Goal: Check status: Check status

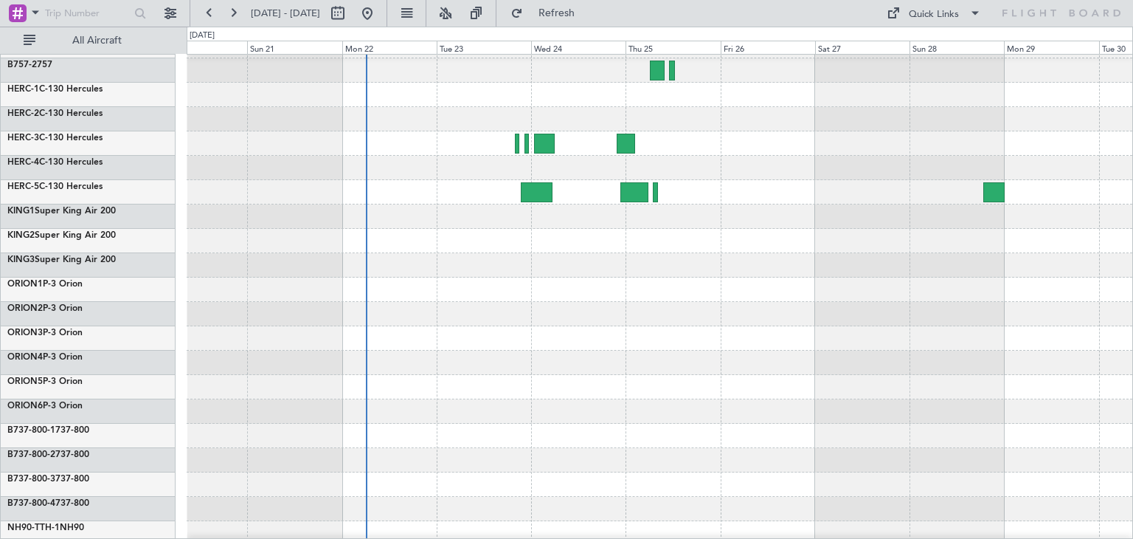
click at [122, 266] on div "ExecuJet Australia Pty Limited New Zealand Defence Force B757-1 757 B757-2 757 …" at bounding box center [566, 283] width 1133 height 512
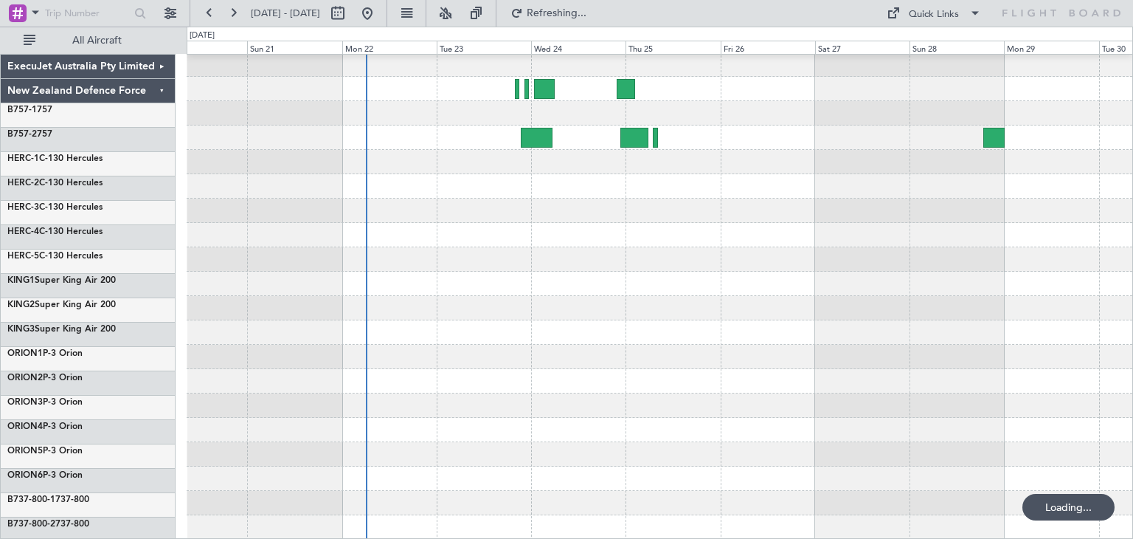
scroll to position [124, 0]
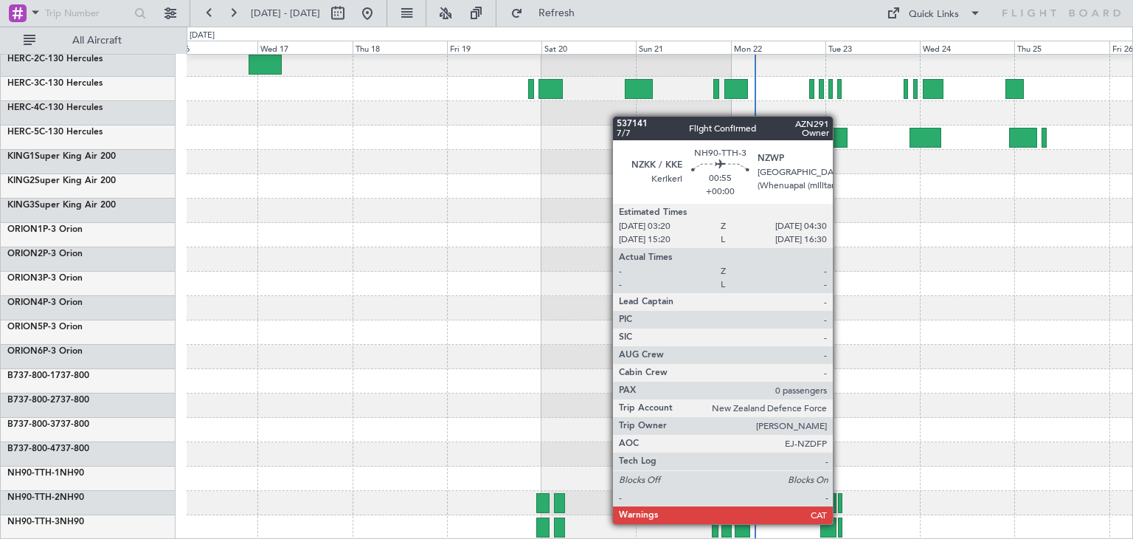
click at [840, 524] on div at bounding box center [840, 527] width 5 height 20
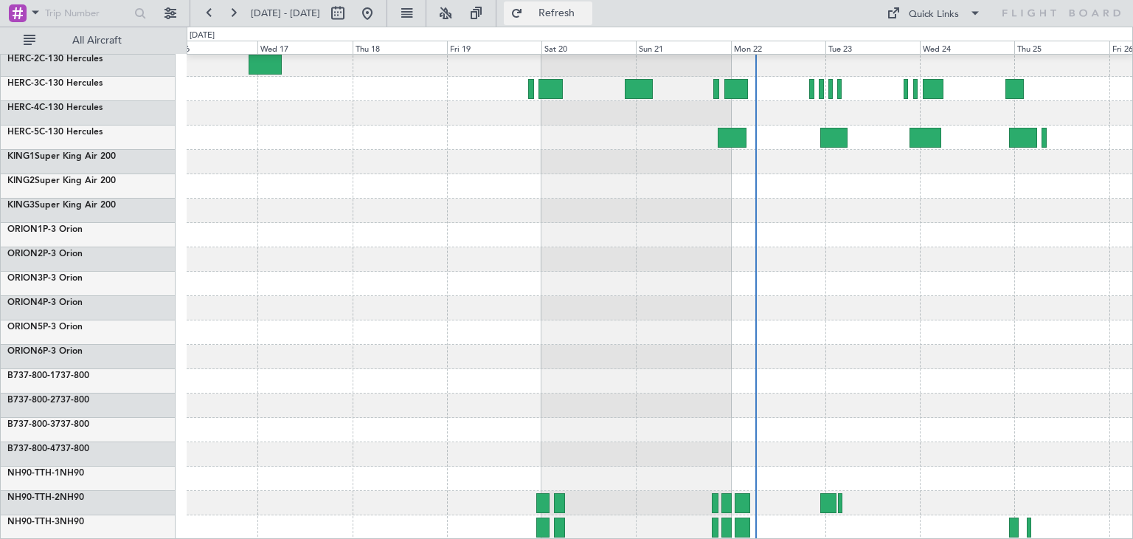
click at [588, 9] on span "Refresh" at bounding box center [557, 13] width 62 height 10
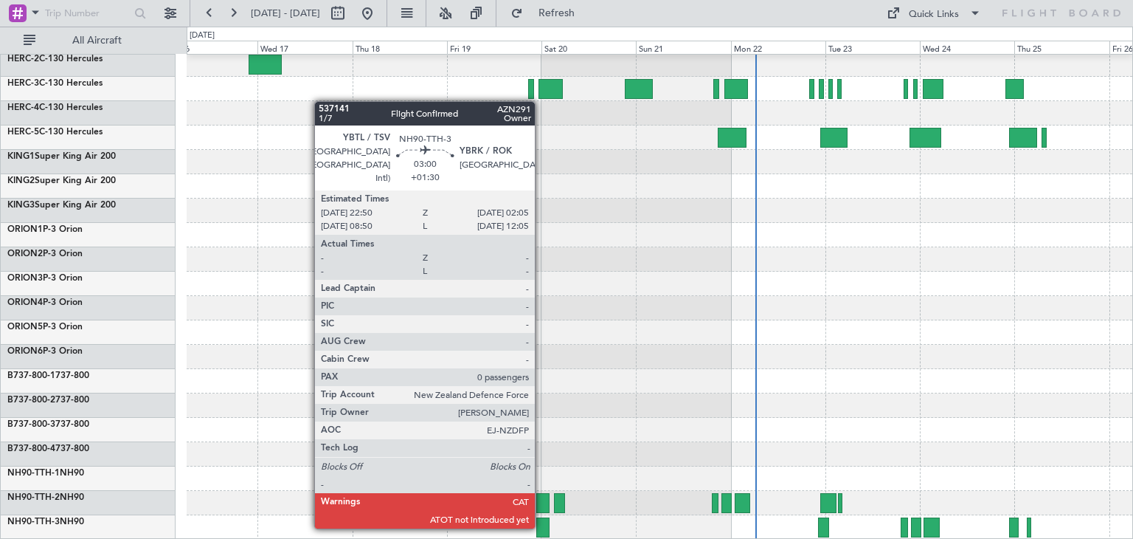
click at [541, 525] on div at bounding box center [542, 527] width 13 height 20
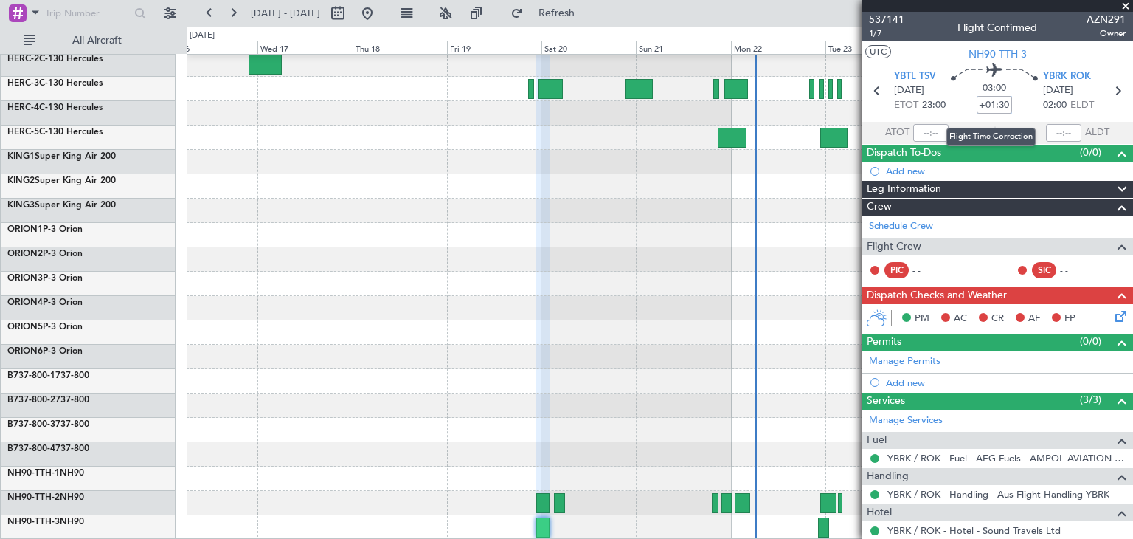
click at [977, 104] on input "+01:30" at bounding box center [994, 105] width 35 height 18
click at [1121, 1] on span at bounding box center [1125, 6] width 15 height 13
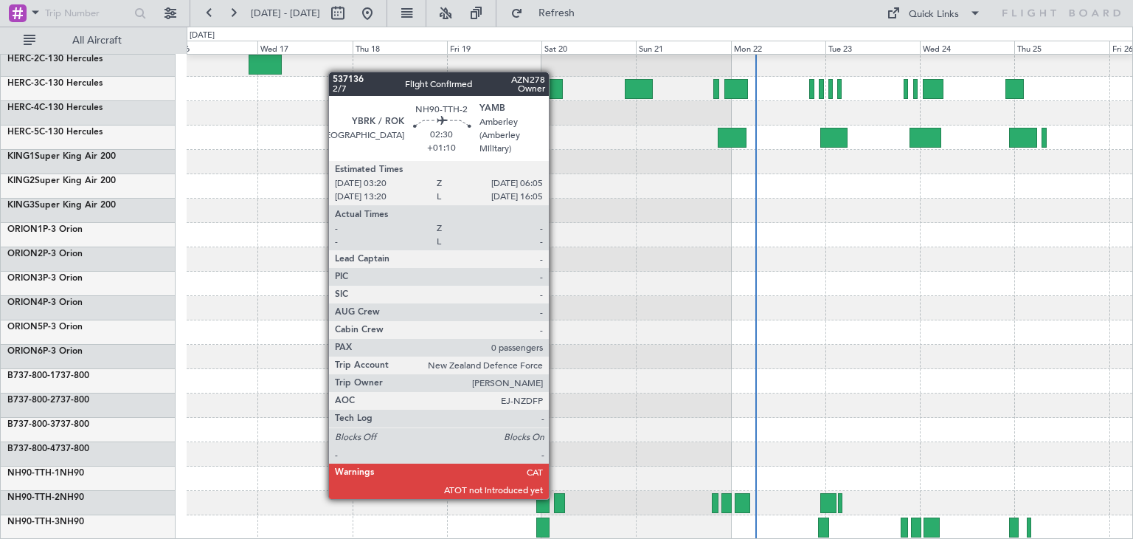
click at [555, 497] on div at bounding box center [559, 503] width 11 height 20
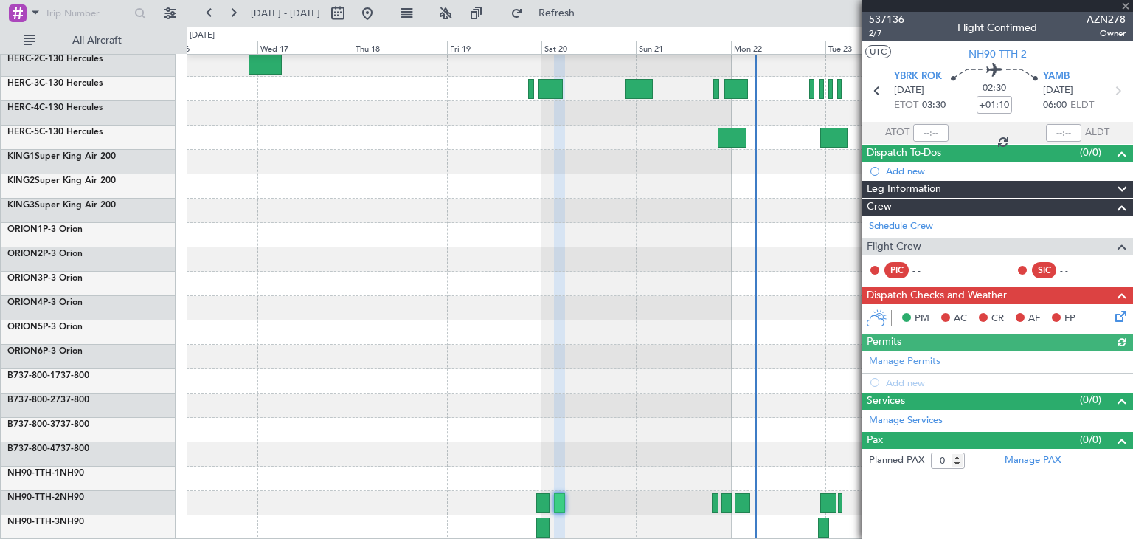
click at [1127, 7] on div at bounding box center [997, 6] width 271 height 12
click at [1121, 1] on span at bounding box center [1125, 6] width 15 height 13
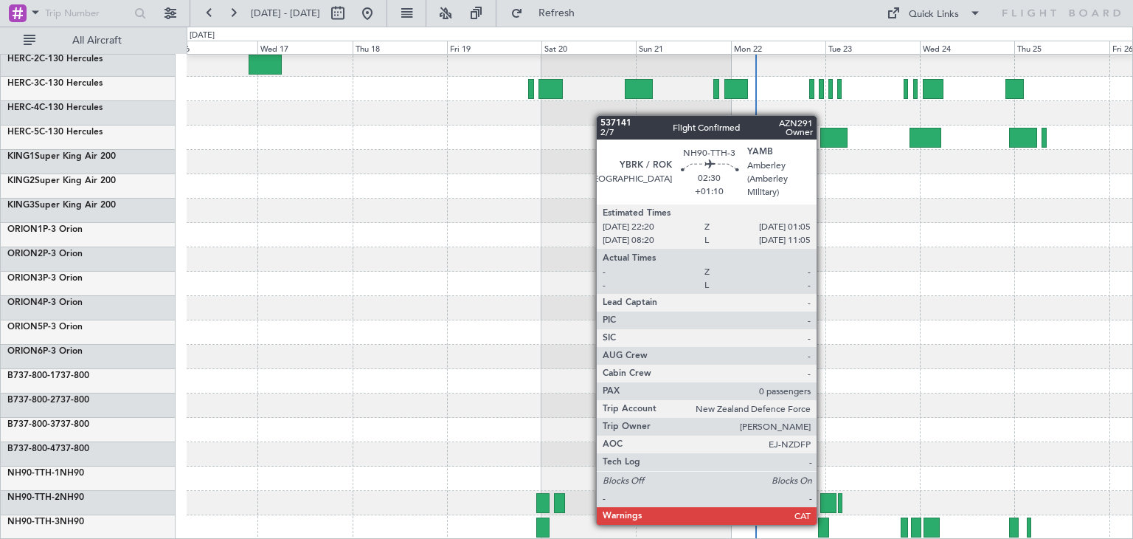
click at [823, 523] on div at bounding box center [823, 527] width 11 height 20
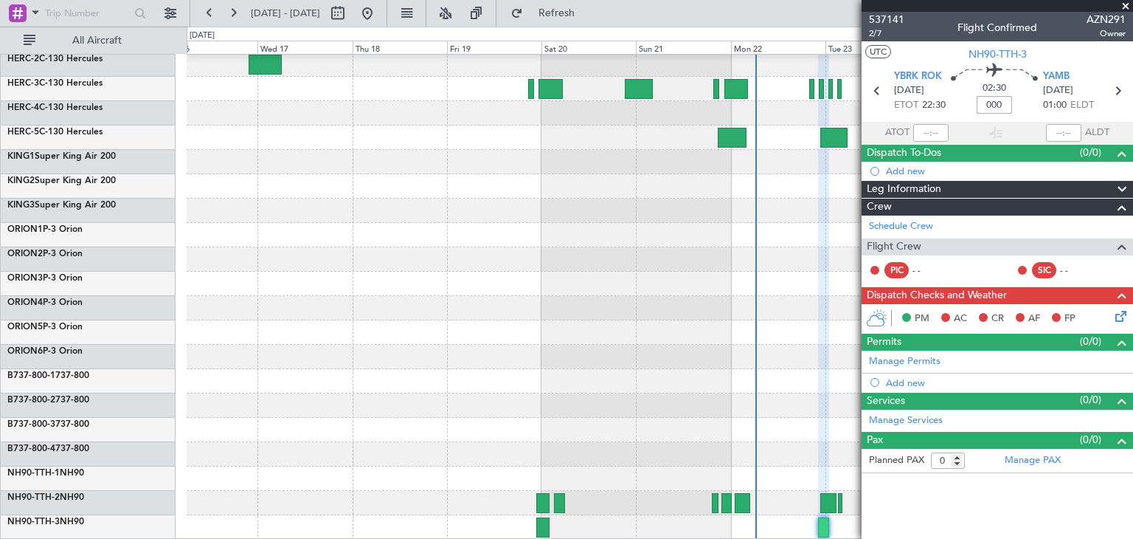
type input "+00:00"
type input "+01:10"
drag, startPoint x: 981, startPoint y: 105, endPoint x: 1010, endPoint y: 104, distance: 28.8
click at [1010, 104] on input "+01:10" at bounding box center [994, 105] width 35 height 18
type input "+00:00"
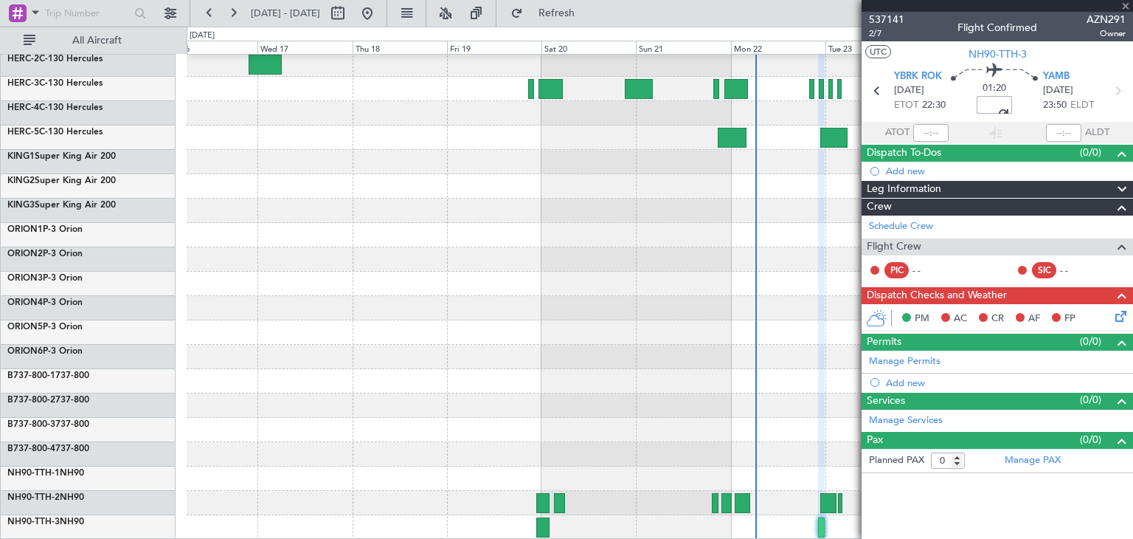
drag, startPoint x: 982, startPoint y: 105, endPoint x: 1006, endPoint y: 100, distance: 24.9
click at [1006, 100] on input "+10:00" at bounding box center [994, 105] width 35 height 18
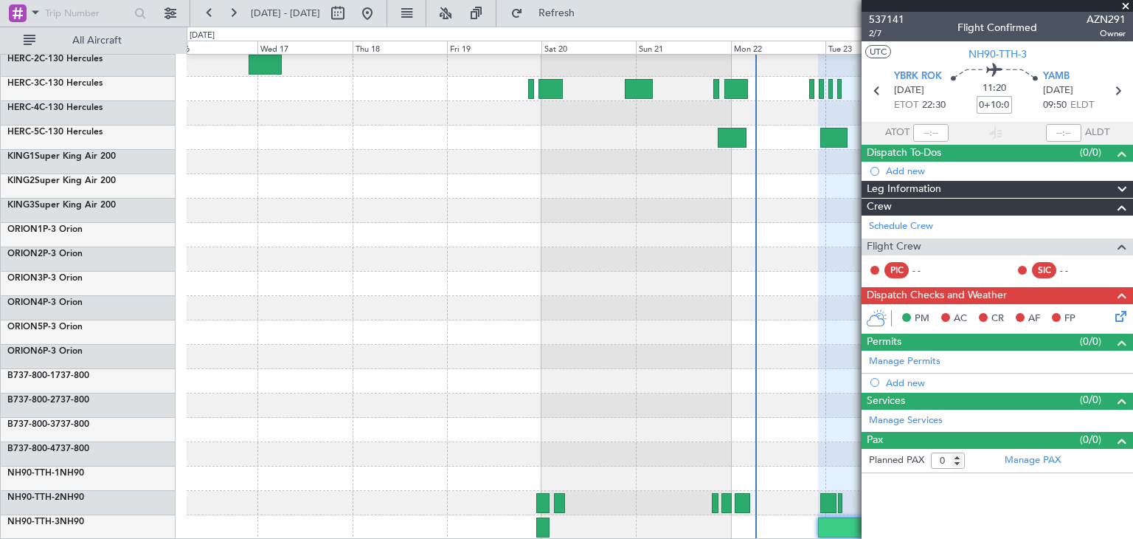
type input "+00:00"
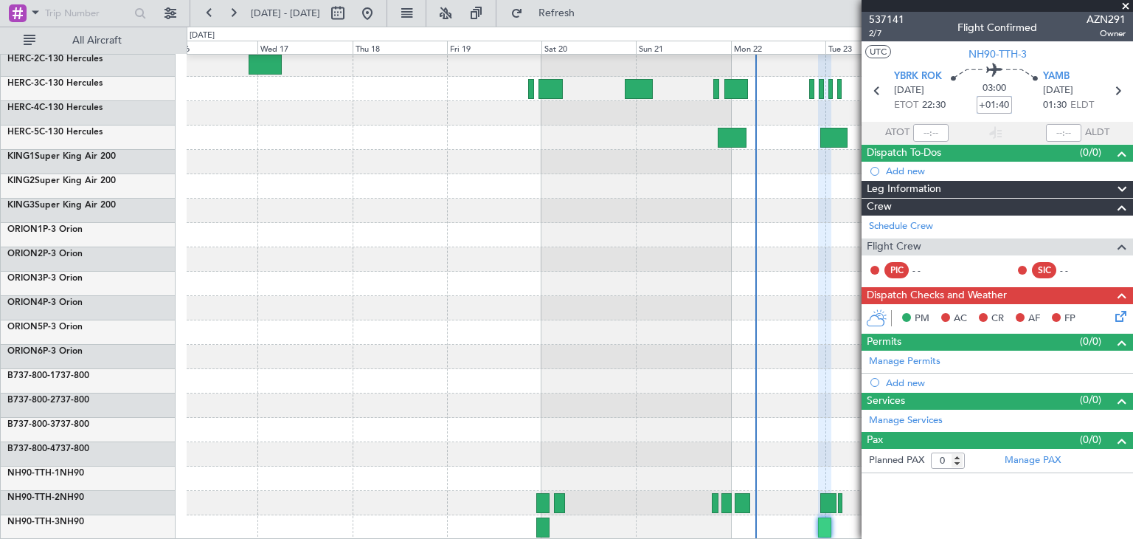
type input "+01:40"
click at [1127, 1] on span at bounding box center [1125, 6] width 15 height 13
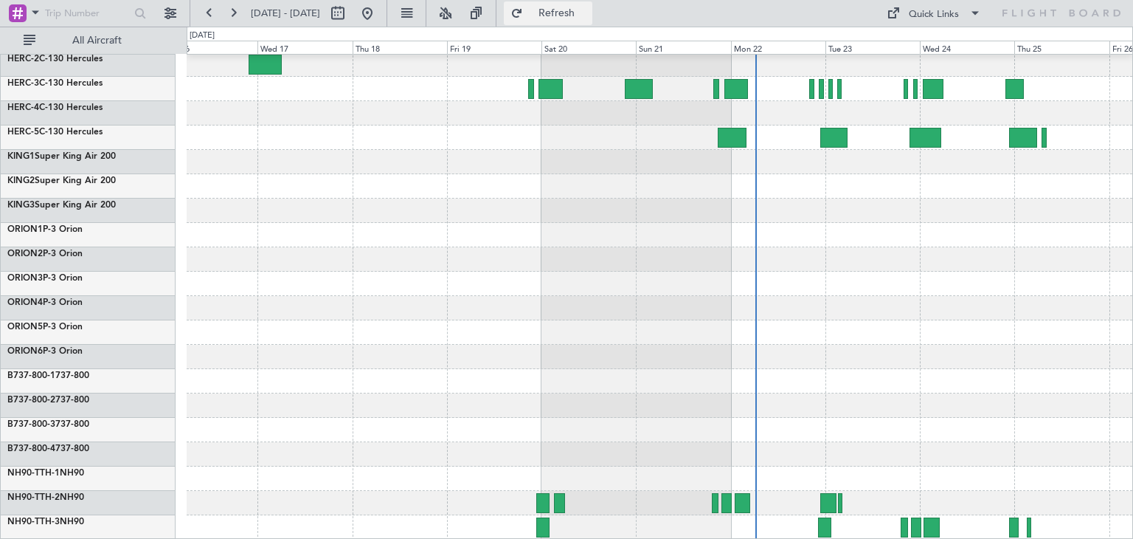
click at [588, 8] on span "Refresh" at bounding box center [557, 13] width 62 height 10
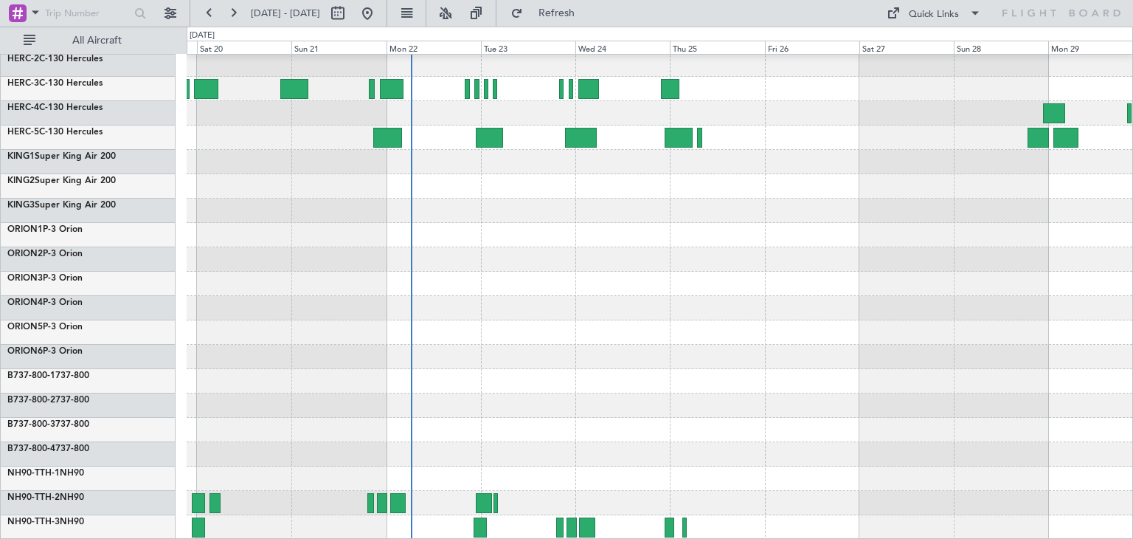
click at [581, 353] on div at bounding box center [660, 235] width 946 height 609
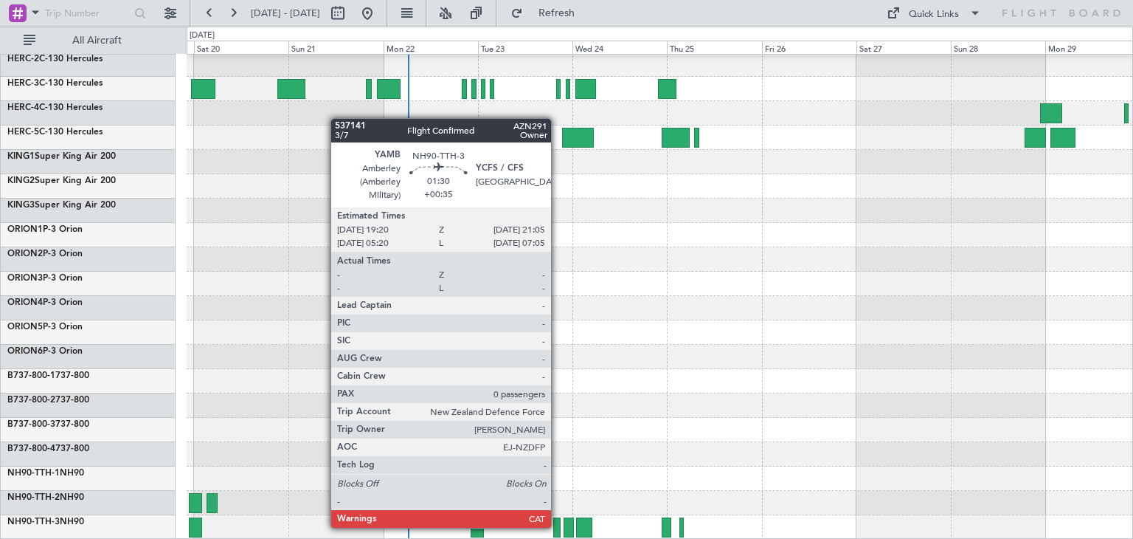
click at [558, 526] on div at bounding box center [556, 527] width 7 height 20
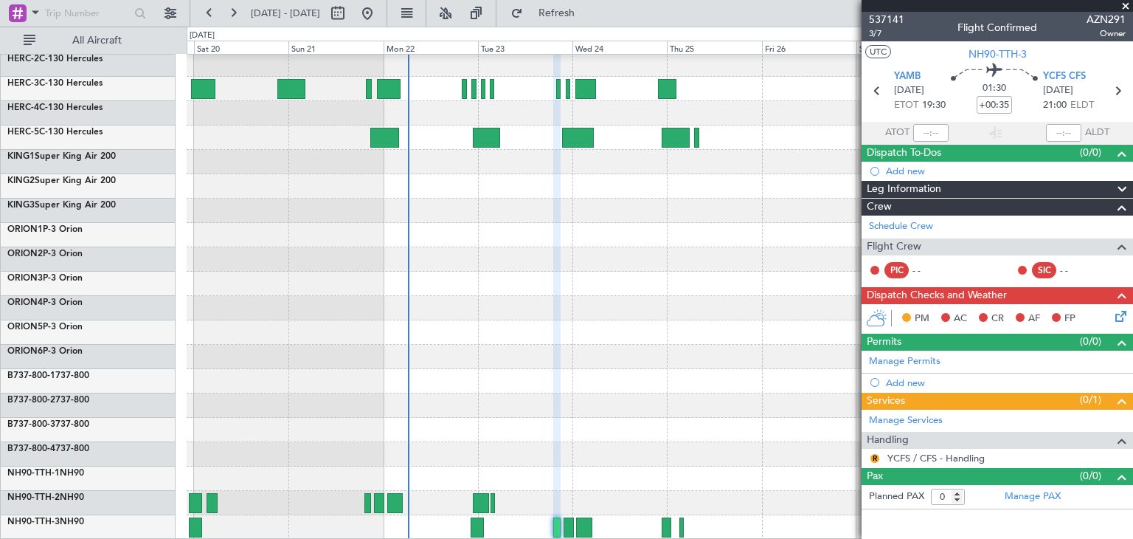
click at [1124, 5] on span at bounding box center [1125, 6] width 15 height 13
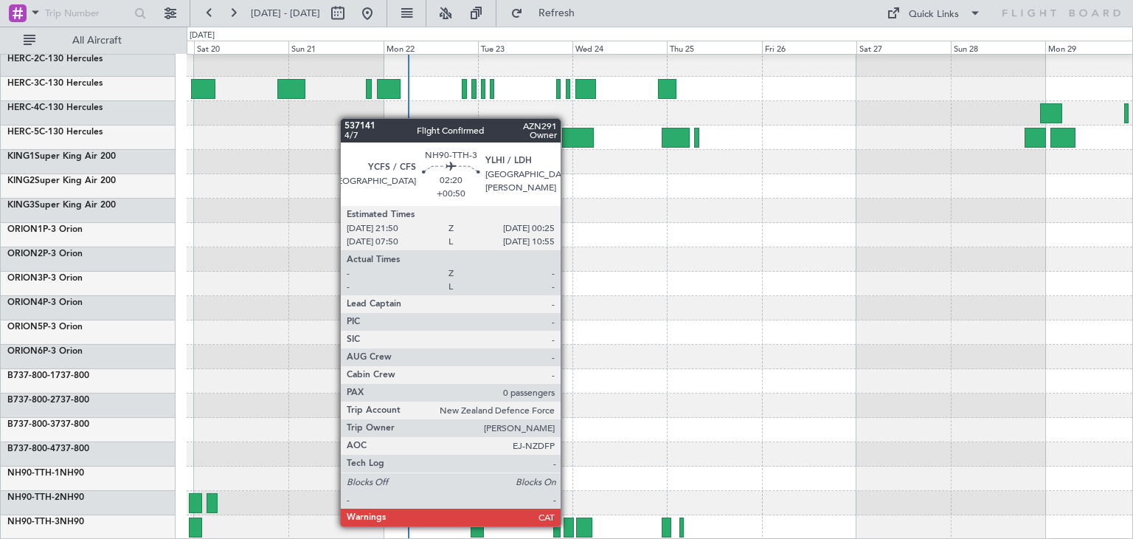
click at [567, 525] on div at bounding box center [569, 527] width 10 height 20
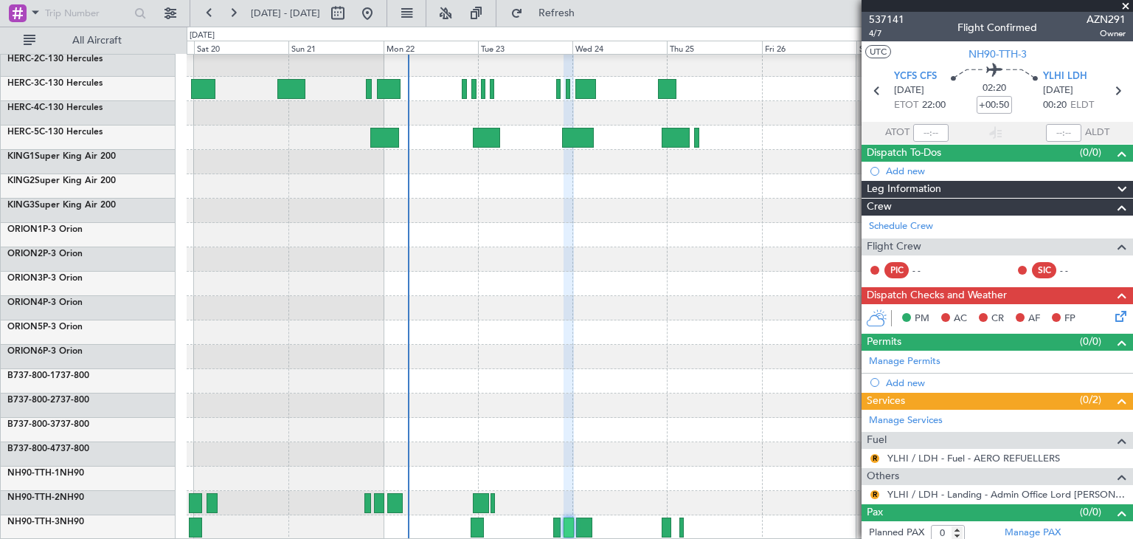
click at [1124, 6] on span at bounding box center [1125, 6] width 15 height 13
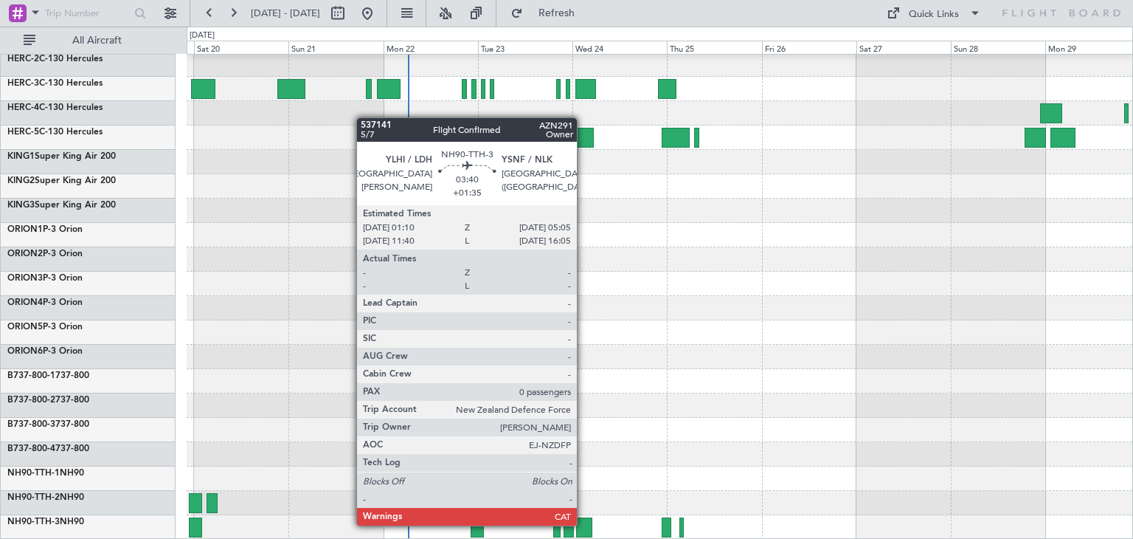
click at [584, 524] on div at bounding box center [583, 527] width 15 height 20
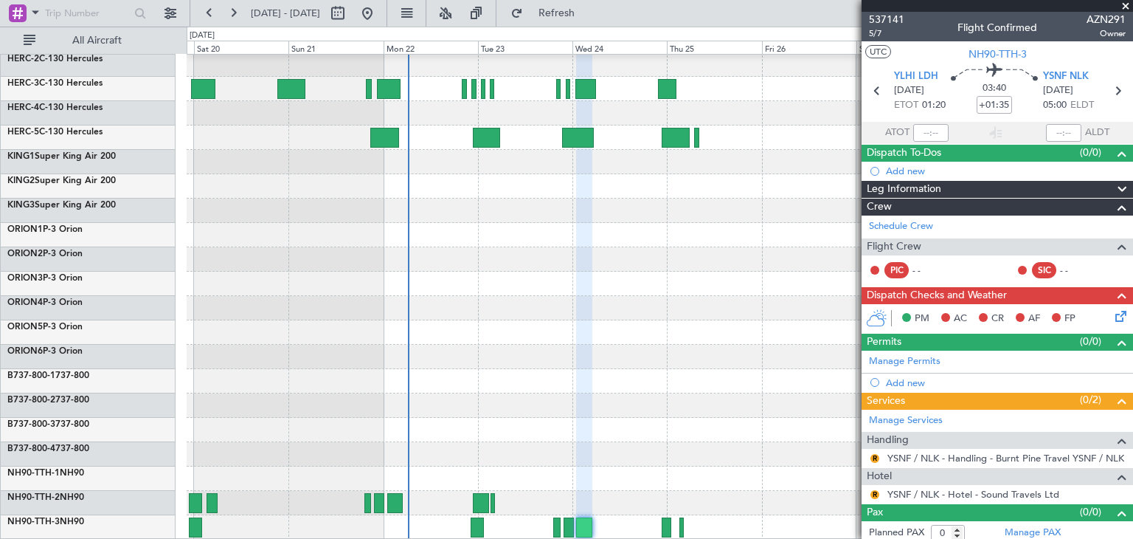
click at [1127, 7] on span at bounding box center [1125, 6] width 15 height 13
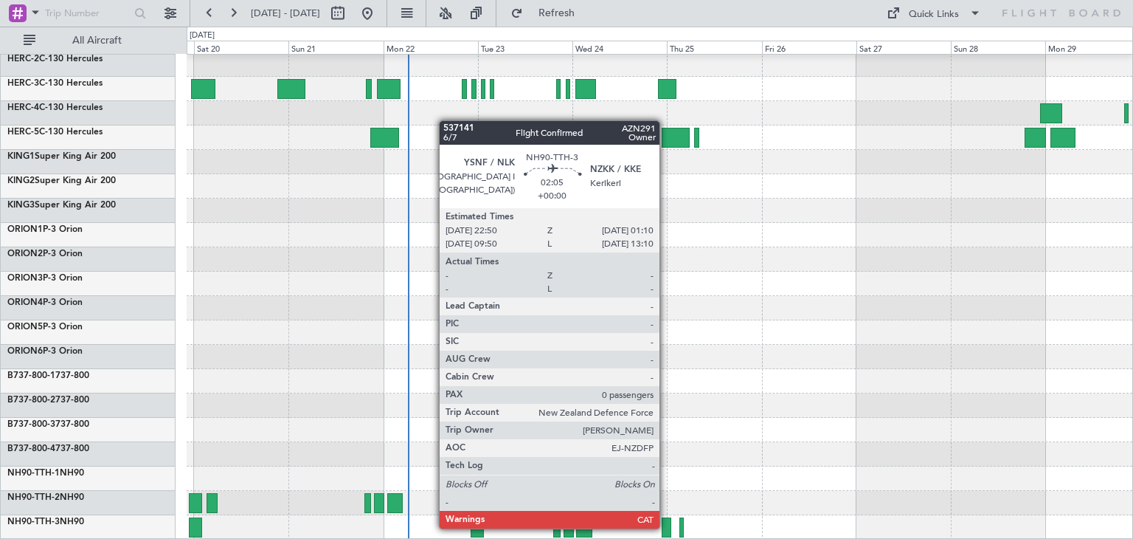
click at [666, 527] on div at bounding box center [667, 527] width 10 height 20
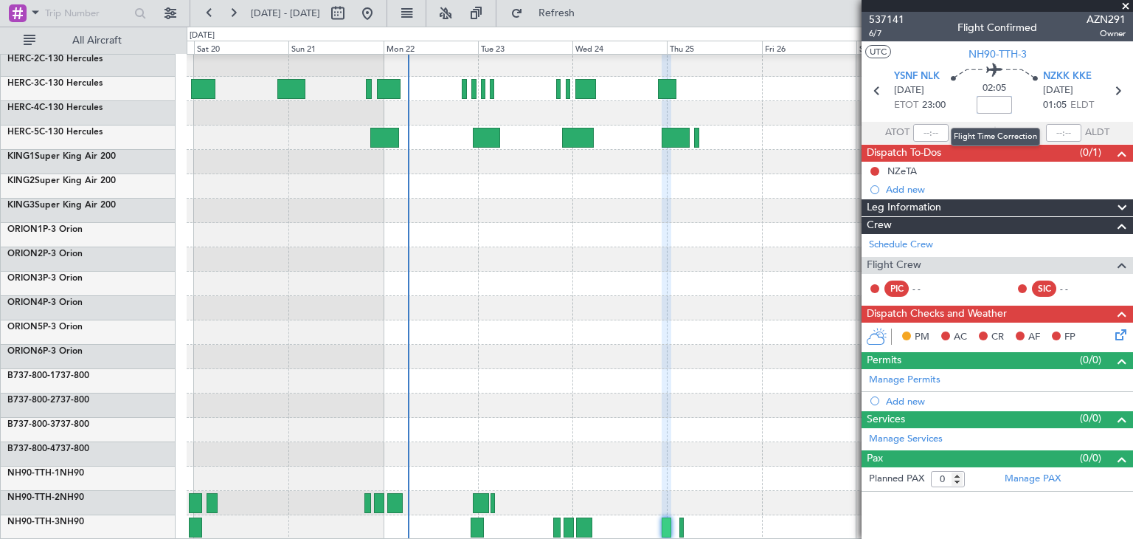
click at [989, 102] on input at bounding box center [994, 105] width 35 height 18
type input "+00:00"
click at [988, 101] on mat-tooltip-component "Flight Time" at bounding box center [995, 115] width 68 height 39
click at [983, 100] on mat-tooltip-component "Flight Time" at bounding box center [995, 115] width 68 height 39
click at [969, 101] on mat-tooltip-component "Flight Time" at bounding box center [995, 115] width 68 height 39
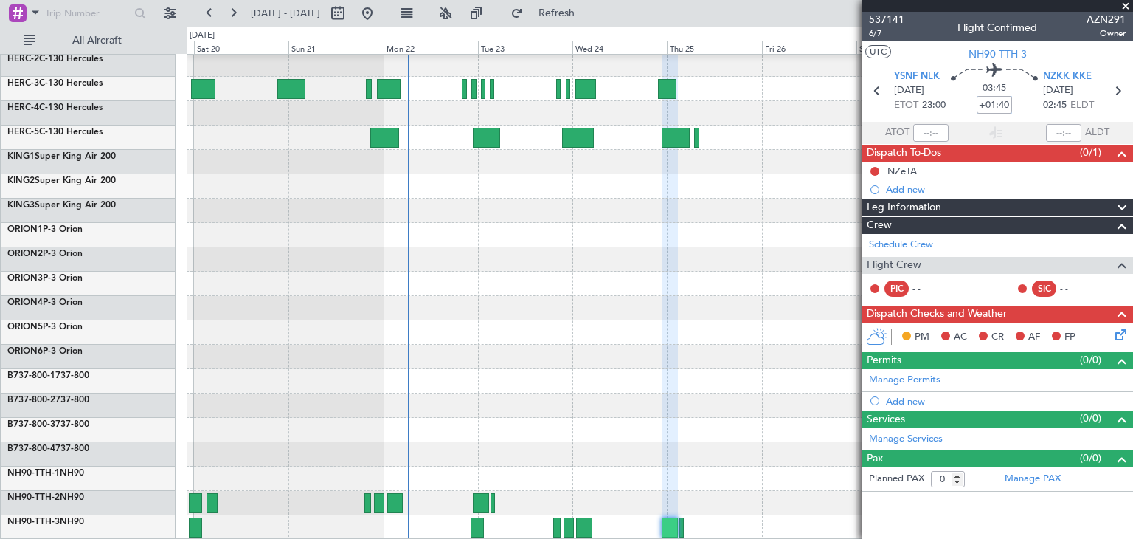
type input "+01:40"
click at [1129, 1] on span at bounding box center [1125, 6] width 15 height 13
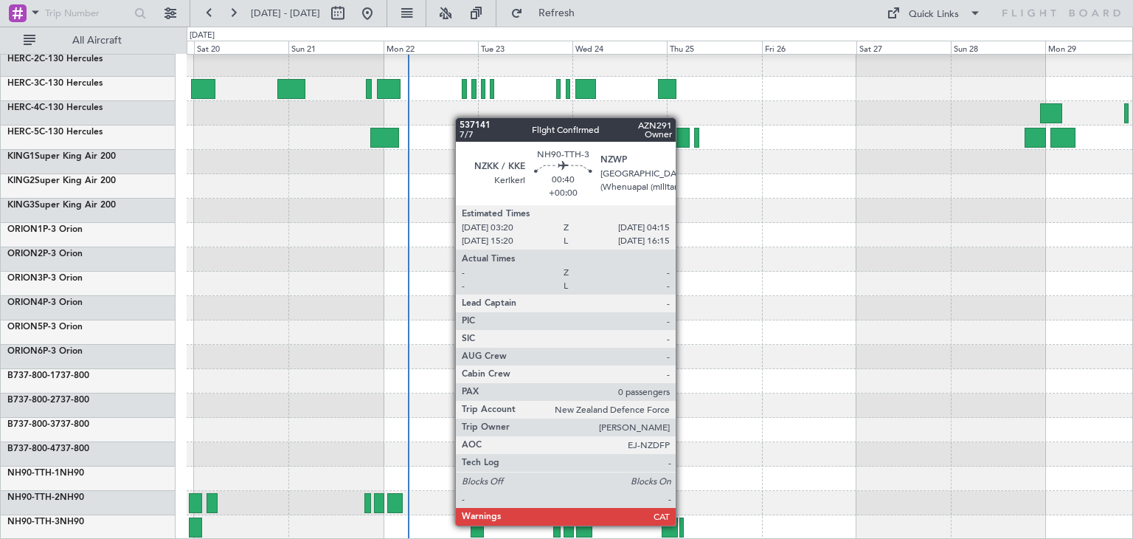
click at [682, 525] on div at bounding box center [681, 527] width 4 height 20
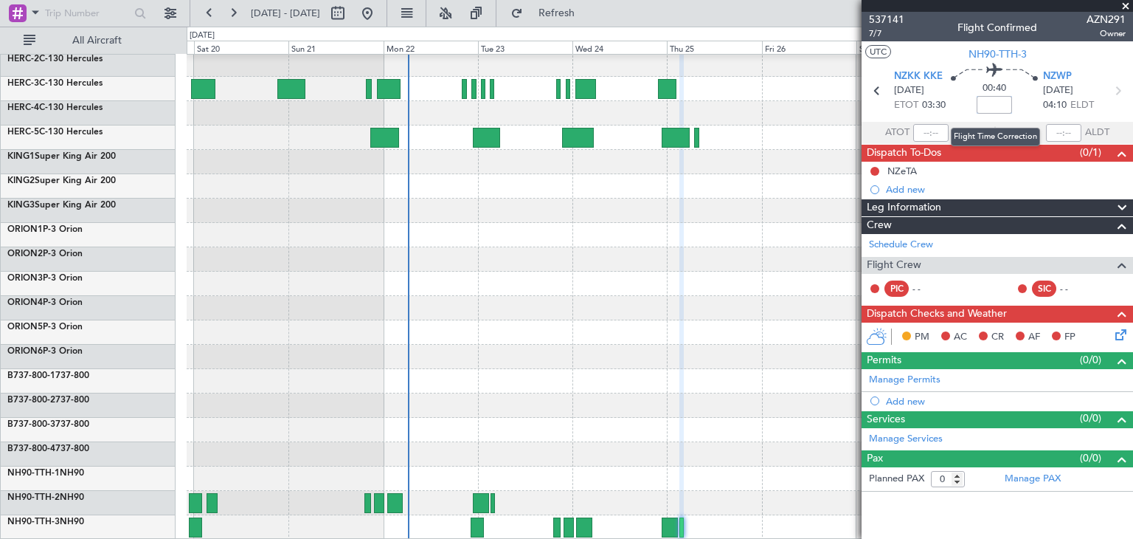
click at [992, 104] on input at bounding box center [994, 105] width 35 height 18
type input "+00:00"
drag, startPoint x: 980, startPoint y: 104, endPoint x: 1007, endPoint y: 103, distance: 26.6
click at [1007, 103] on input "+00:00" at bounding box center [994, 105] width 35 height 18
type input "+00:20"
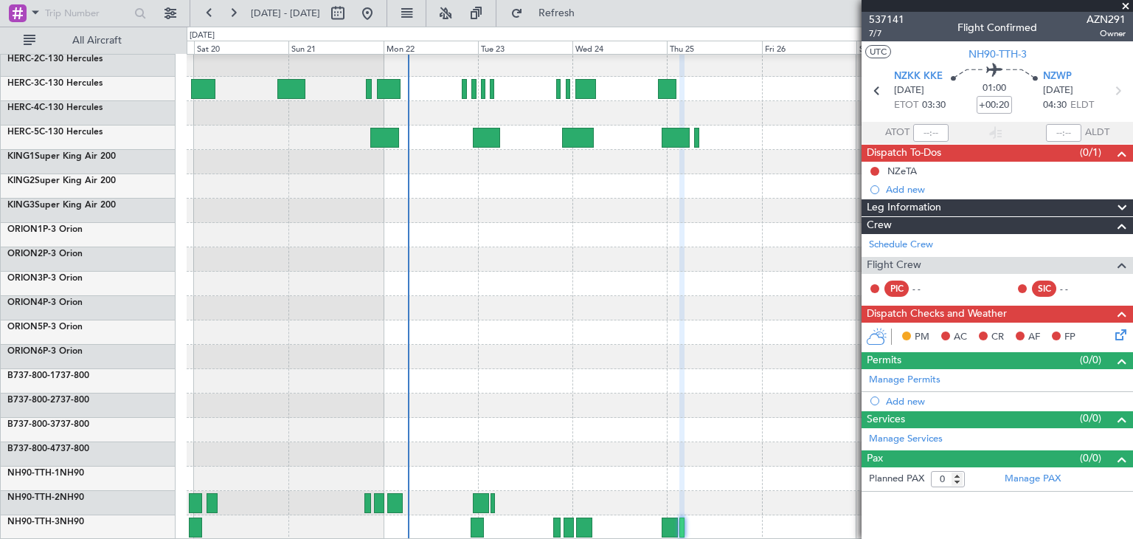
drag, startPoint x: 1128, startPoint y: 7, endPoint x: 1107, endPoint y: 1, distance: 22.2
click at [1128, 5] on span at bounding box center [1125, 6] width 15 height 13
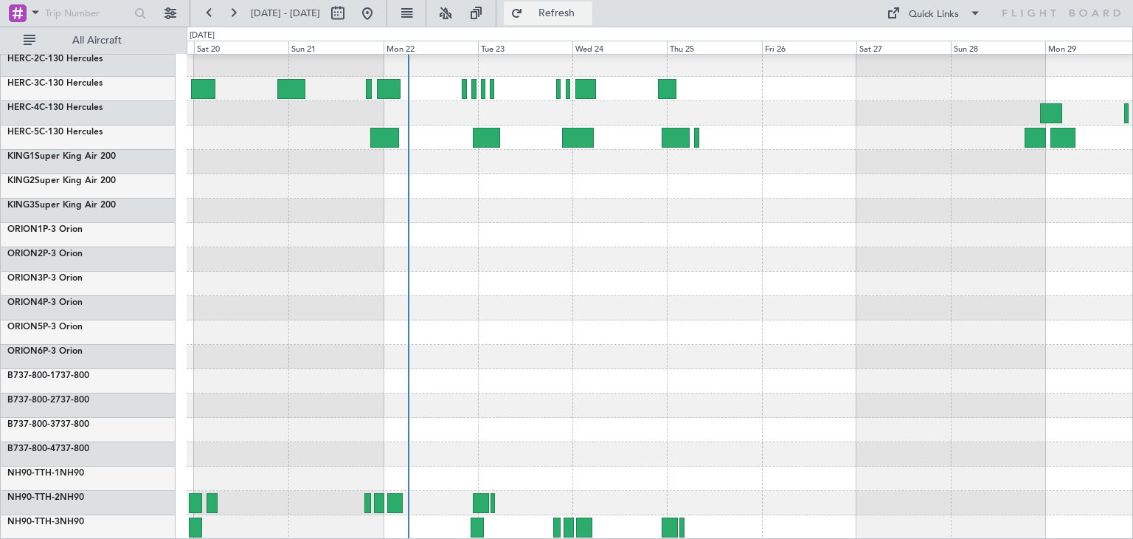
click at [588, 13] on span "Refresh" at bounding box center [557, 13] width 62 height 10
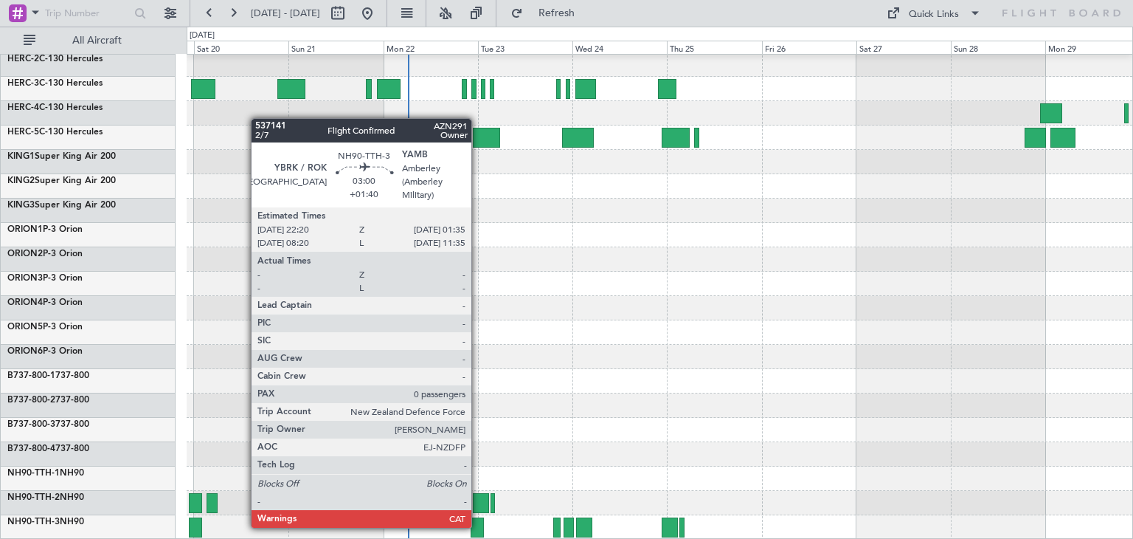
click at [478, 526] on div at bounding box center [477, 527] width 13 height 20
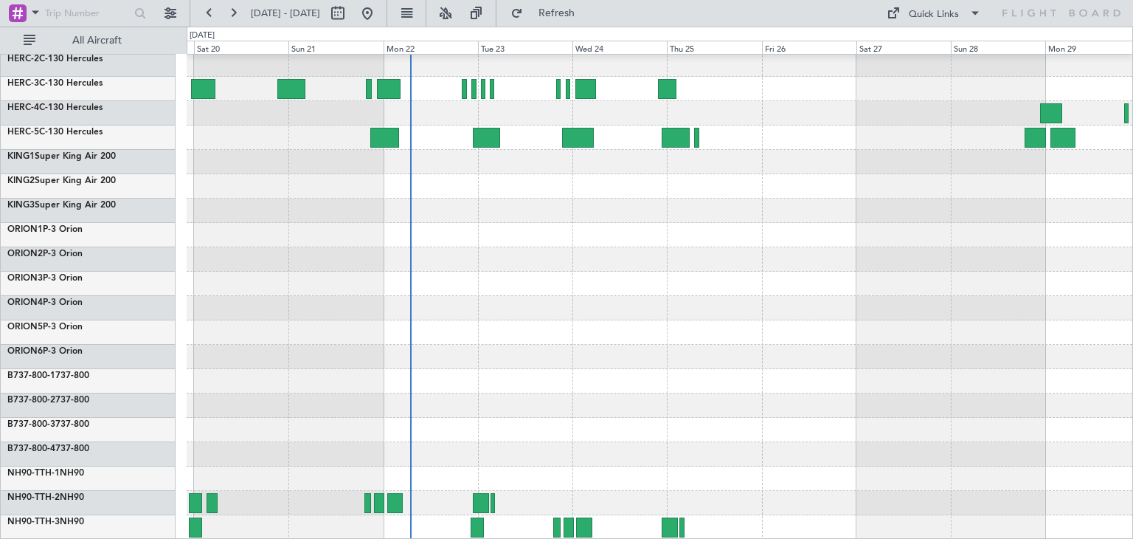
scroll to position [50, 0]
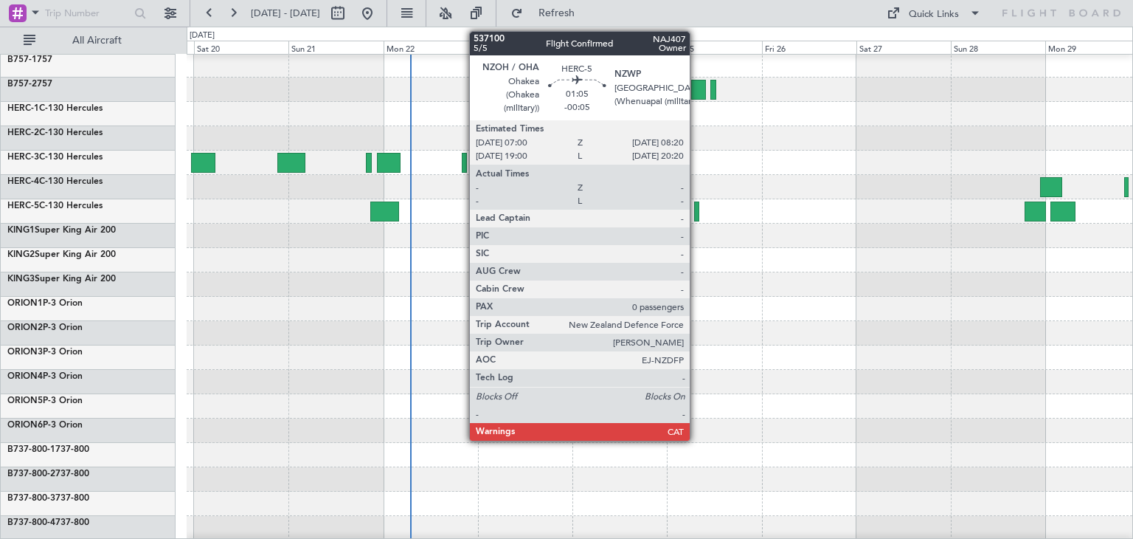
click at [696, 210] on div at bounding box center [697, 211] width 6 height 20
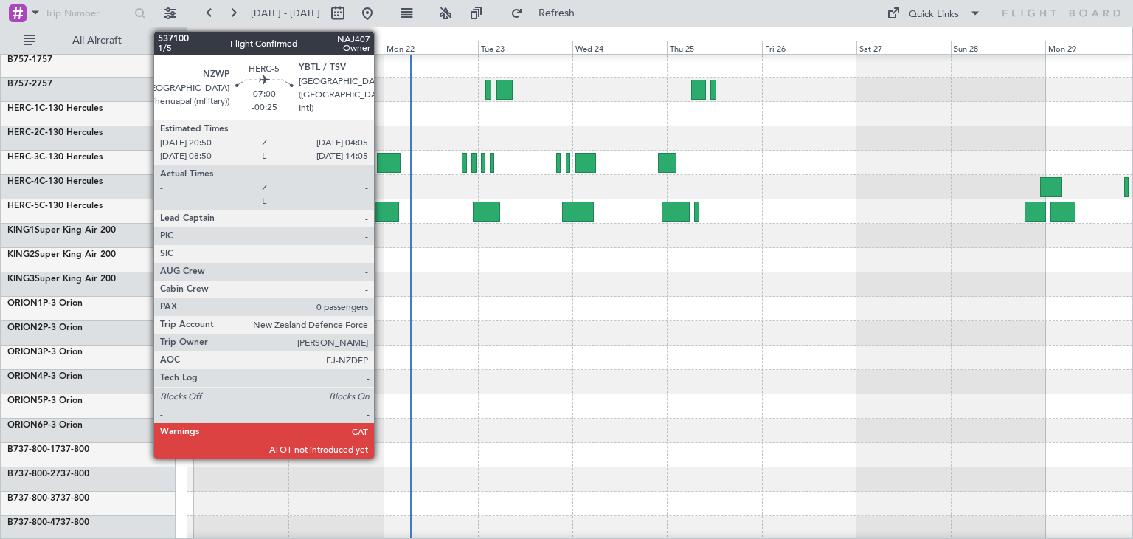
click at [381, 201] on div at bounding box center [384, 211] width 29 height 20
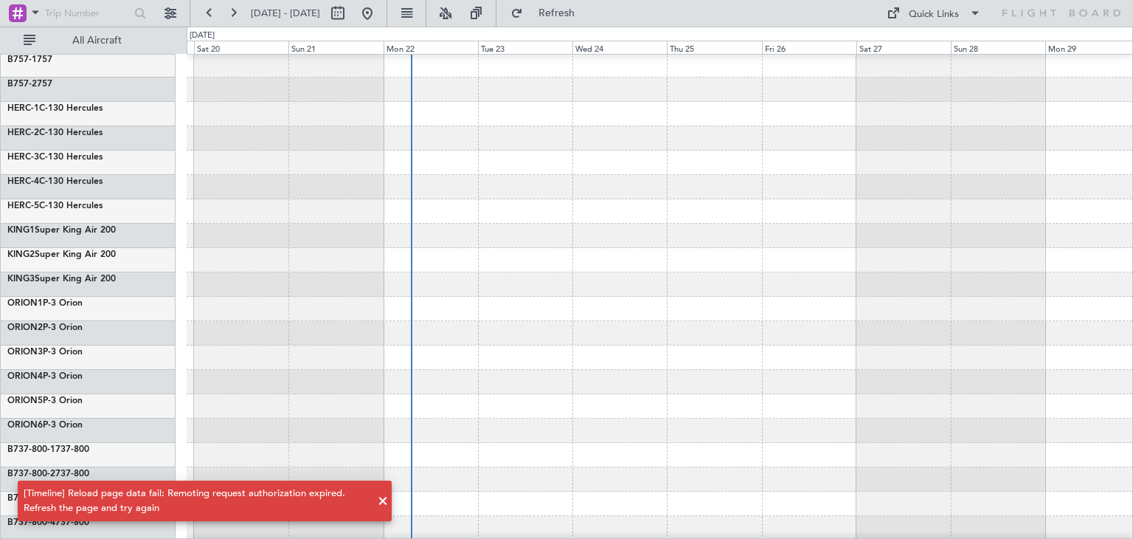
click at [381, 504] on span at bounding box center [383, 501] width 18 height 18
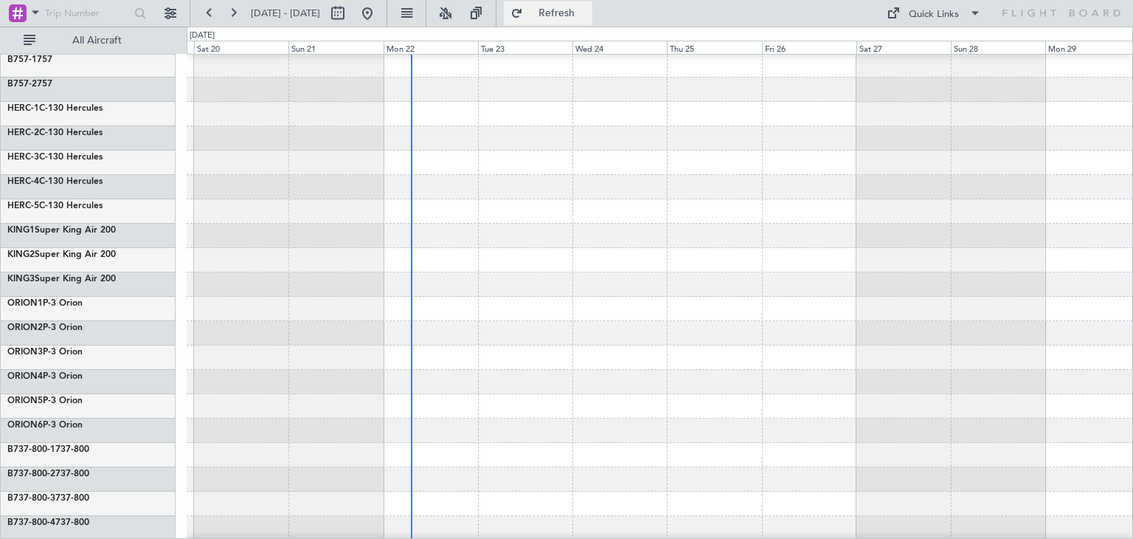
click at [588, 16] on span "Refresh" at bounding box center [557, 13] width 62 height 10
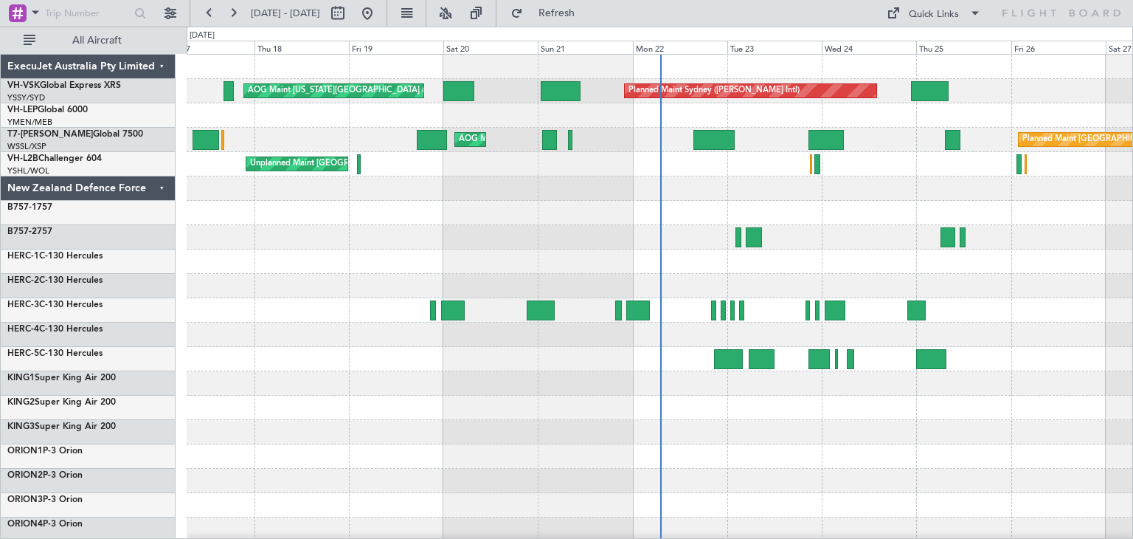
click at [159, 63] on div "ExecuJet Australia Pty Limited" at bounding box center [88, 67] width 175 height 24
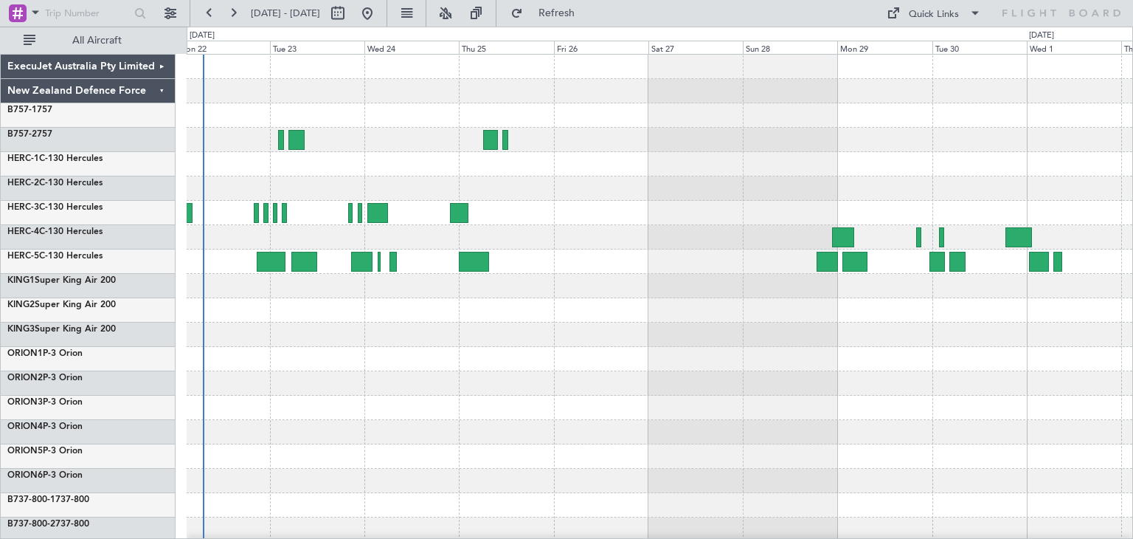
click at [446, 369] on div at bounding box center [660, 359] width 946 height 609
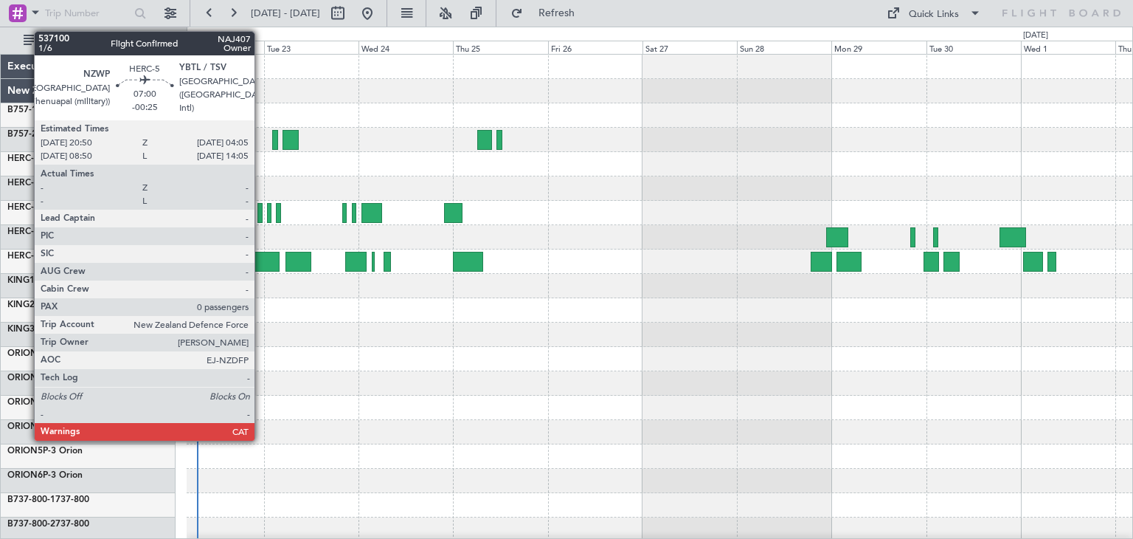
click at [261, 255] on div at bounding box center [265, 262] width 29 height 20
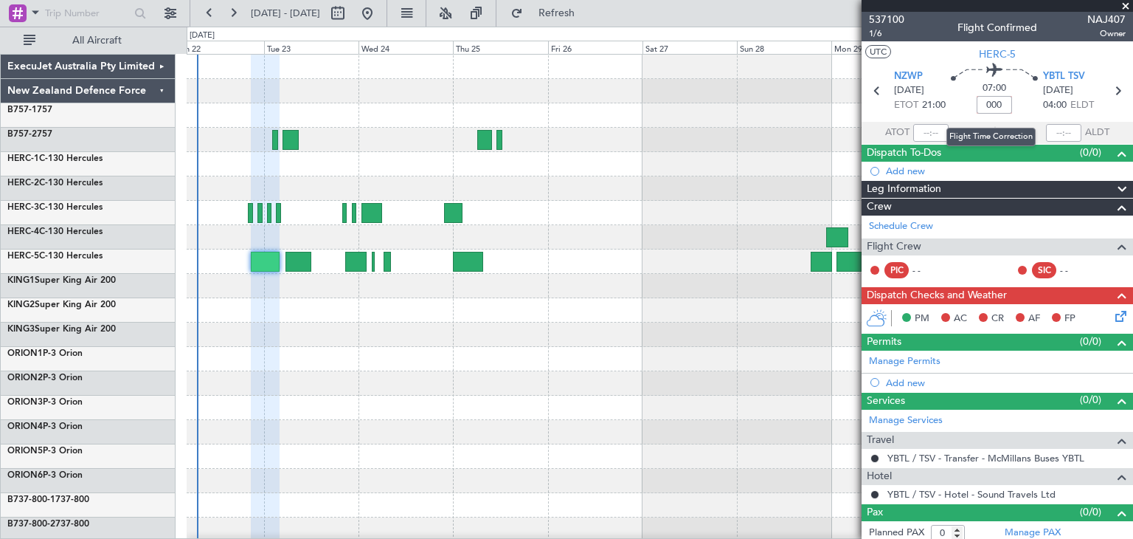
type input "+00:00"
click at [989, 103] on input at bounding box center [994, 105] width 35 height 18
type input "-"
drag, startPoint x: 989, startPoint y: 104, endPoint x: 1000, endPoint y: 104, distance: 11.8
click at [1000, 104] on input "_5" at bounding box center [994, 105] width 35 height 18
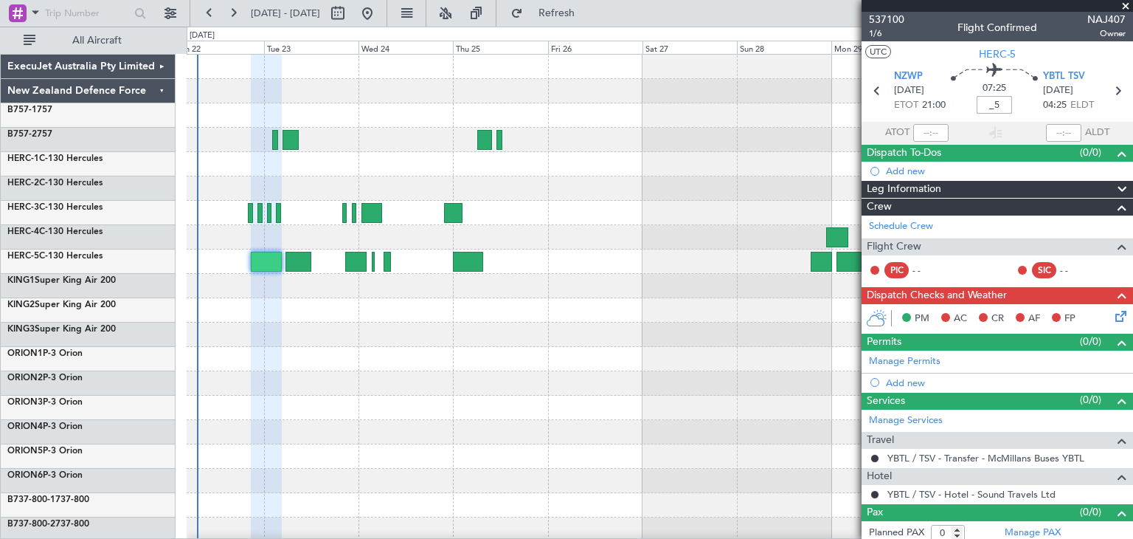
type input "_"
type input "-00:05"
click at [1129, 3] on span at bounding box center [1125, 6] width 15 height 13
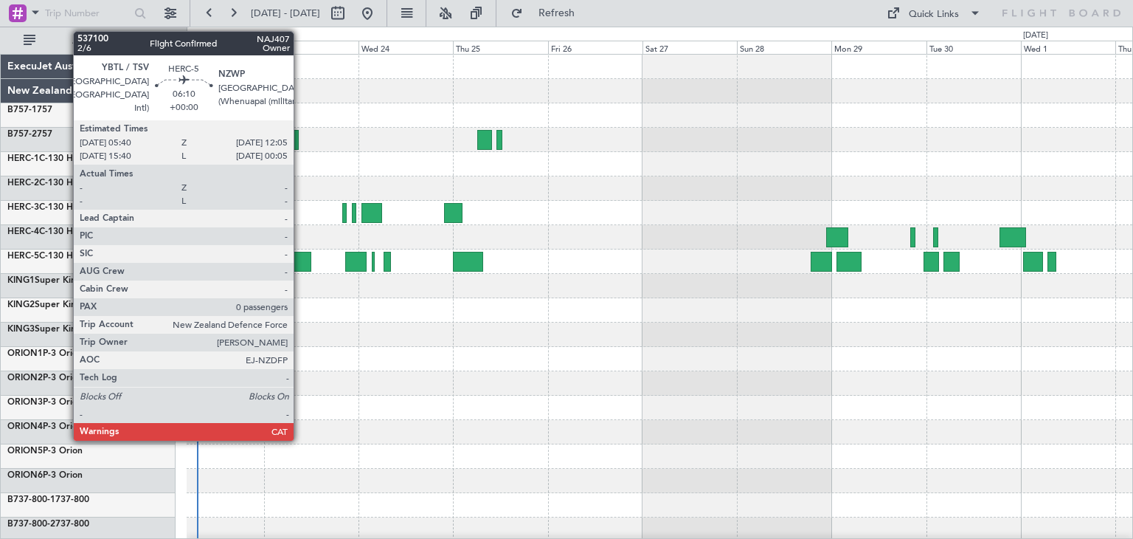
click at [300, 256] on div at bounding box center [298, 262] width 26 height 20
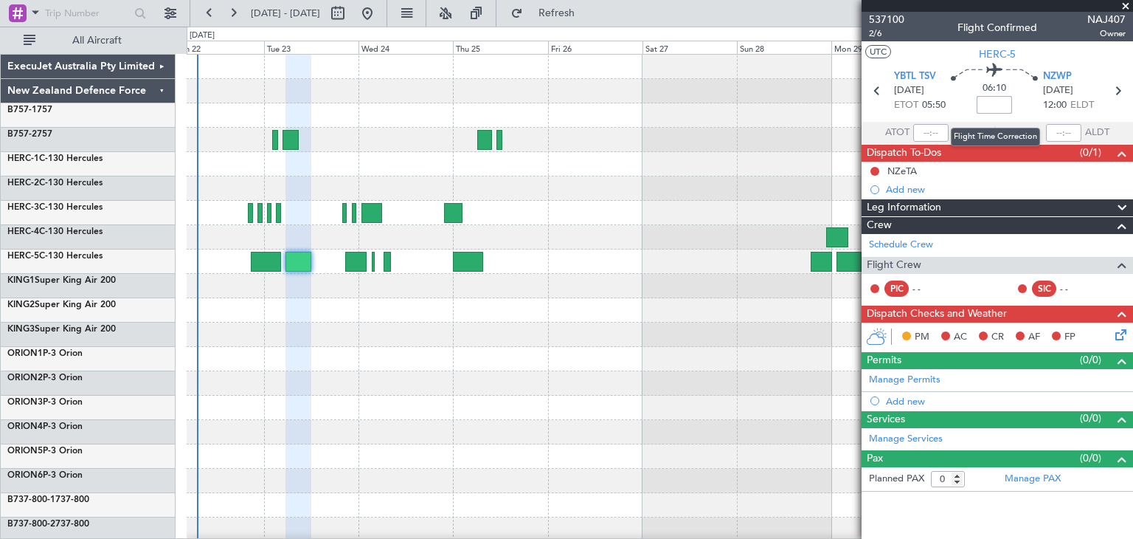
click at [999, 103] on input at bounding box center [994, 105] width 35 height 18
type input "+00:00"
drag, startPoint x: 980, startPoint y: 105, endPoint x: 1013, endPoint y: 105, distance: 32.5
click at [1013, 105] on div "06:10 +00:00" at bounding box center [994, 90] width 97 height 55
type input "-00:10"
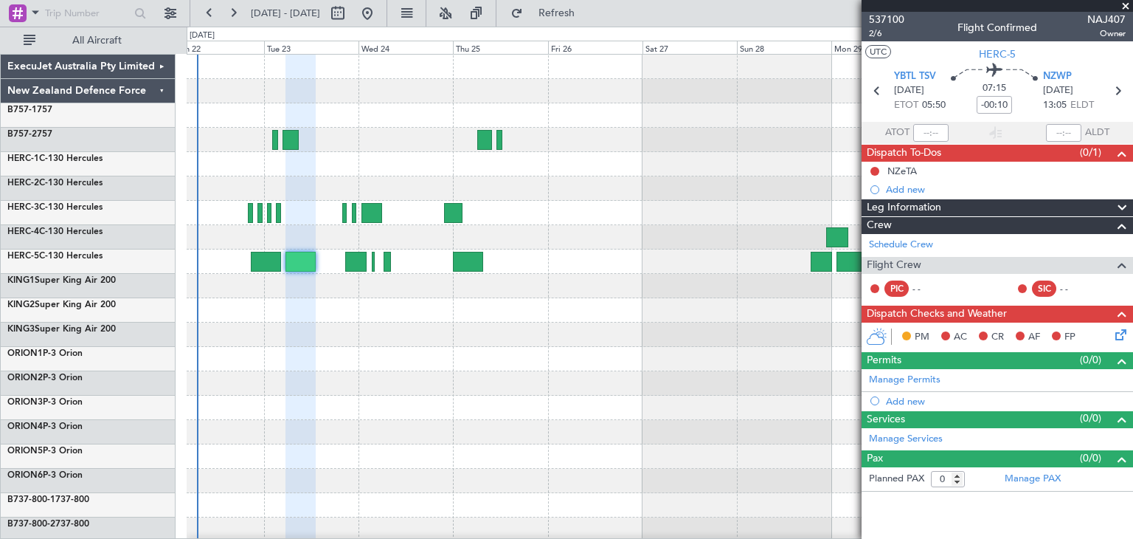
drag, startPoint x: 1127, startPoint y: 6, endPoint x: 1118, endPoint y: 10, distance: 9.6
click at [1127, 5] on span at bounding box center [1125, 6] width 15 height 13
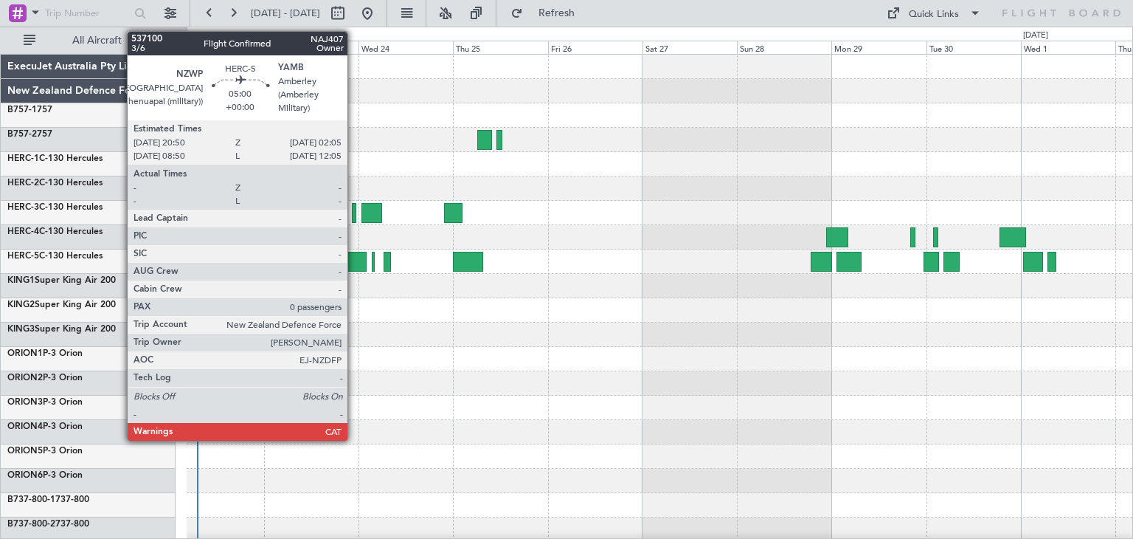
click at [354, 252] on div at bounding box center [355, 262] width 21 height 20
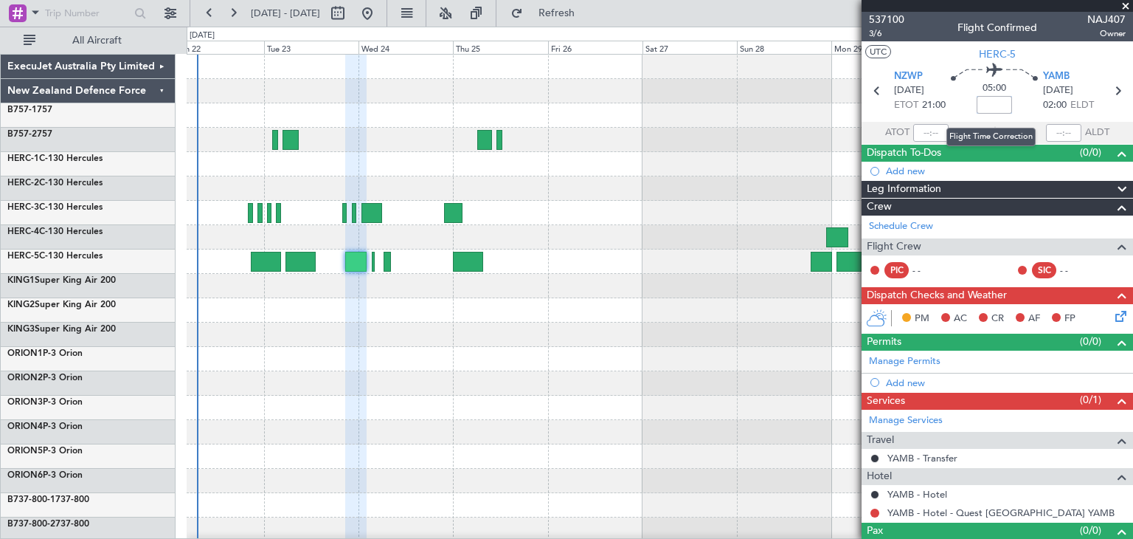
click at [992, 101] on input at bounding box center [994, 105] width 35 height 18
type input "+00:00"
drag, startPoint x: 977, startPoint y: 106, endPoint x: 1010, endPoint y: 103, distance: 33.4
click at [1010, 103] on div "05:00 +00:00" at bounding box center [994, 90] width 97 height 55
type input "+00:15"
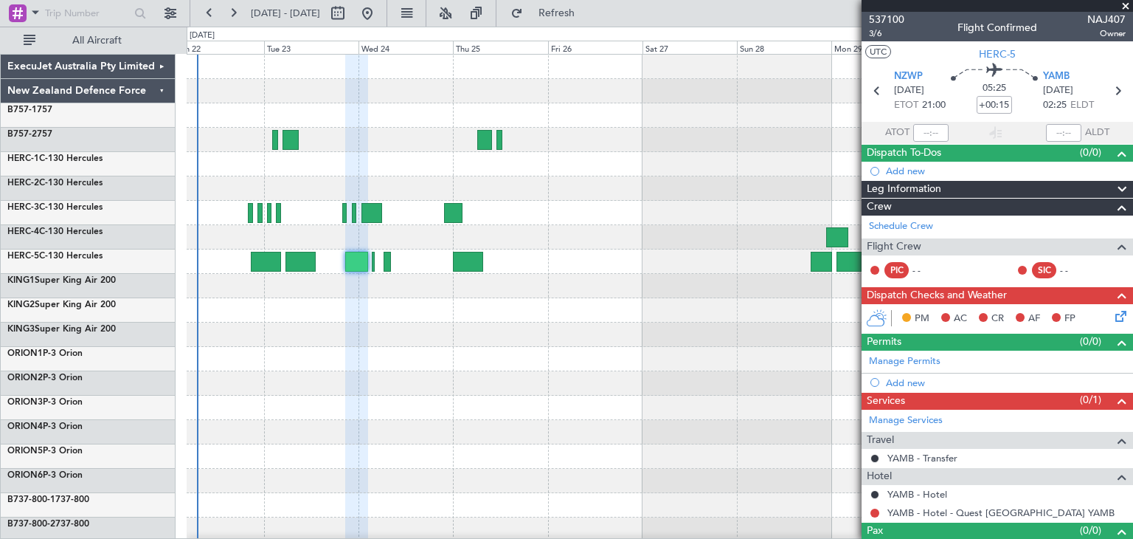
click at [1128, 1] on span at bounding box center [1125, 6] width 15 height 13
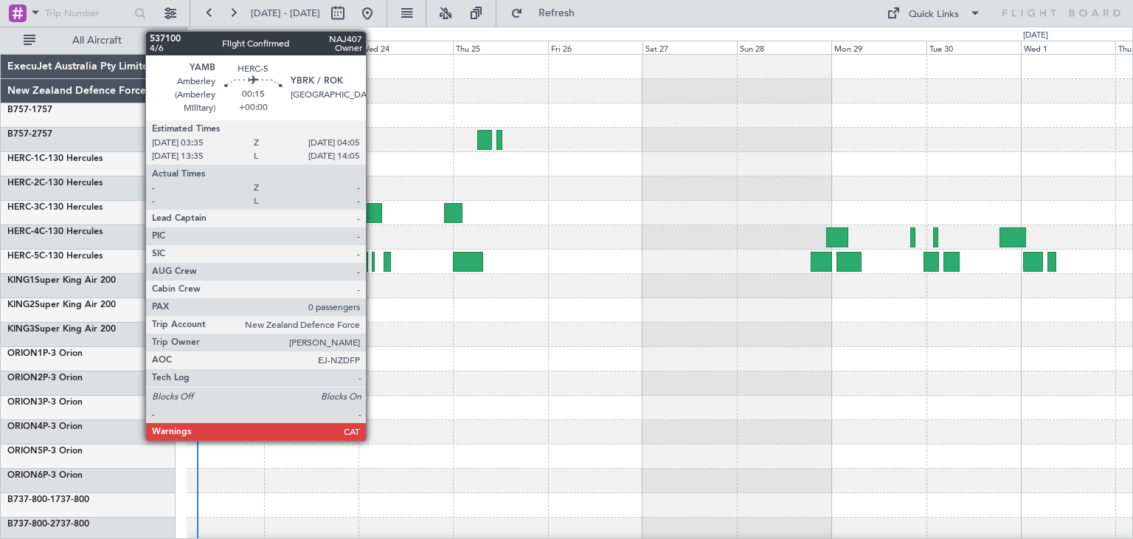
click at [373, 263] on div at bounding box center [373, 262] width 2 height 20
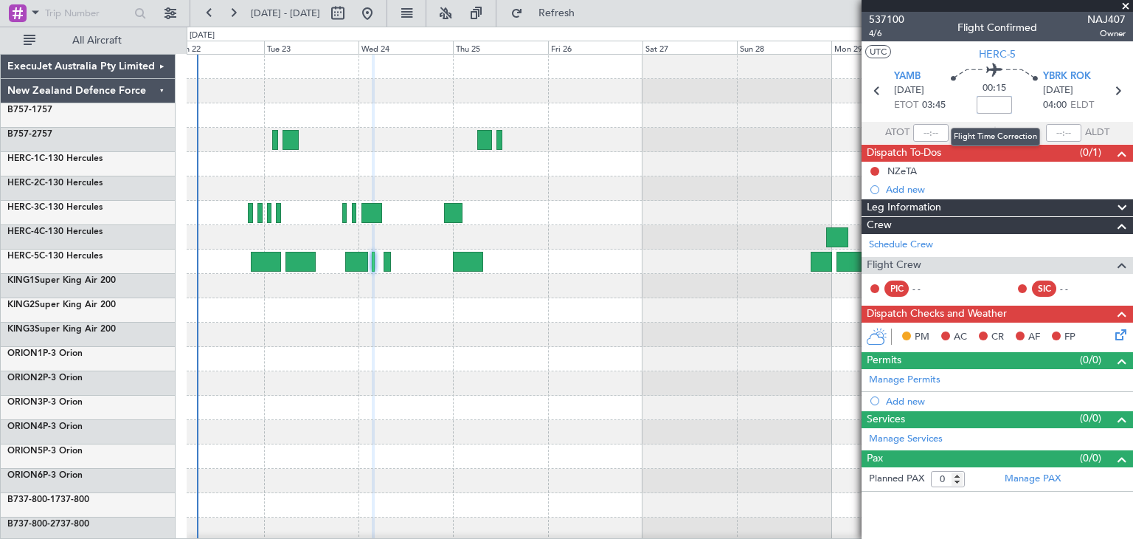
click at [989, 110] on input at bounding box center [994, 105] width 35 height 18
type input "+00:00"
drag, startPoint x: 979, startPoint y: 105, endPoint x: 1013, endPoint y: 101, distance: 34.2
click at [1013, 103] on div "00:15 +00:00" at bounding box center [994, 90] width 97 height 55
type input "+01:10"
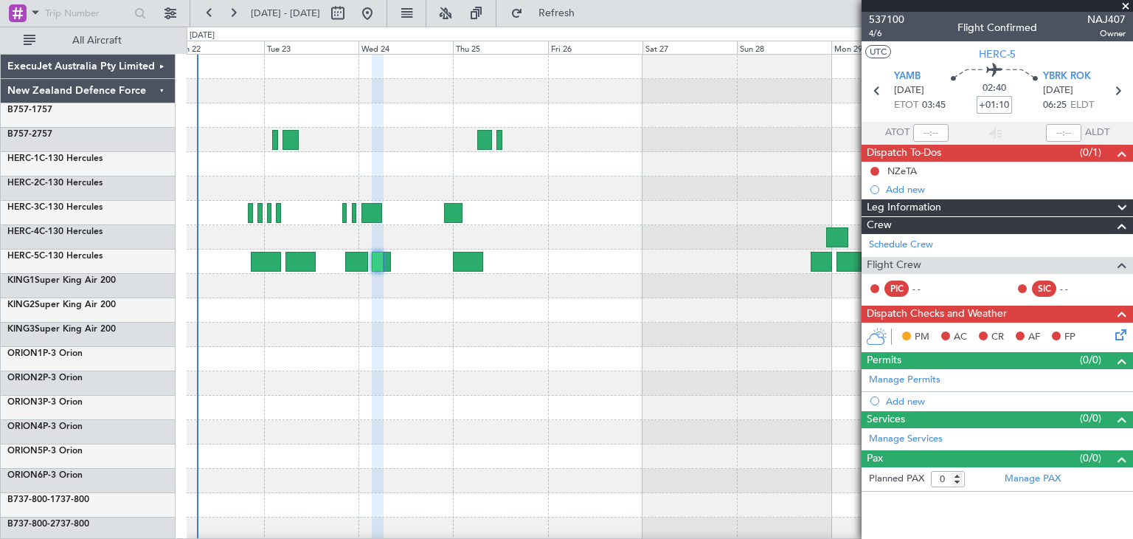
drag, startPoint x: 982, startPoint y: 106, endPoint x: 1024, endPoint y: 103, distance: 42.2
click at [1024, 103] on div "02:40 +01:10" at bounding box center [994, 90] width 97 height 55
type input "+00:00"
type input "-00:05"
click at [1126, 6] on span at bounding box center [1125, 6] width 15 height 13
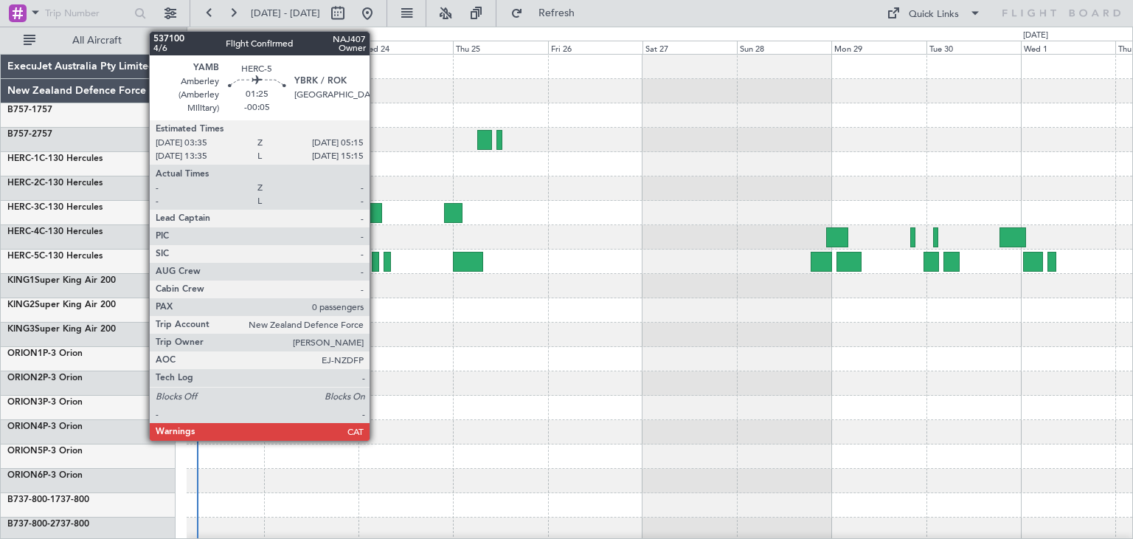
click at [376, 259] on div at bounding box center [375, 262] width 7 height 20
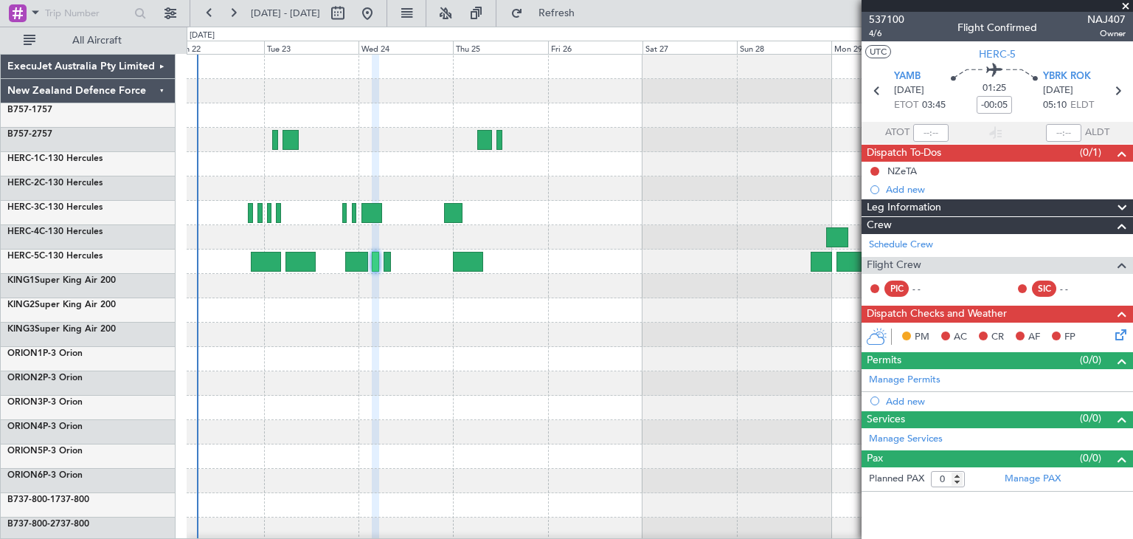
click at [1123, 8] on span at bounding box center [1125, 6] width 15 height 13
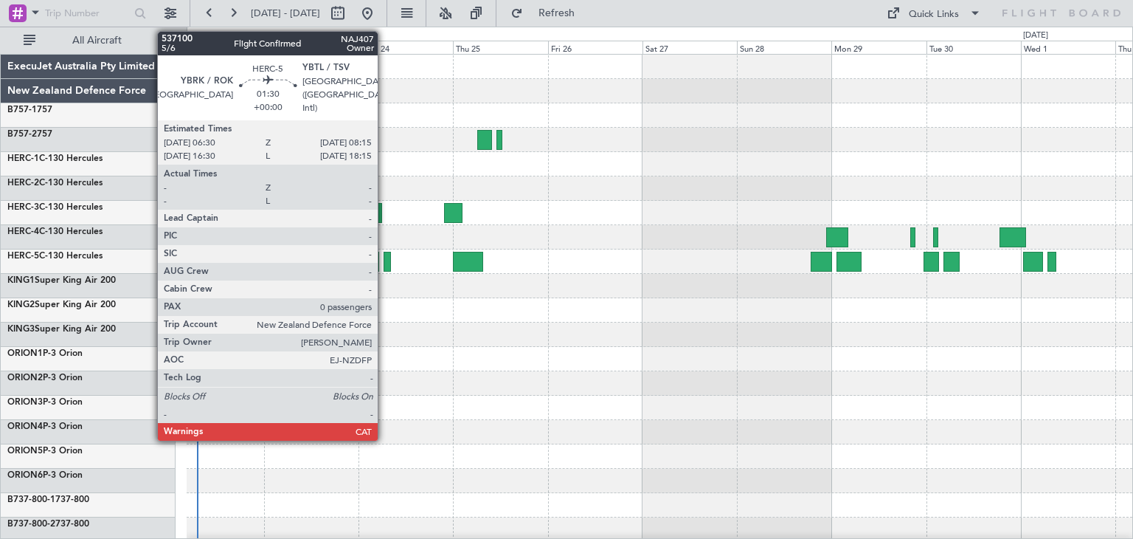
click at [384, 260] on div at bounding box center [387, 262] width 7 height 20
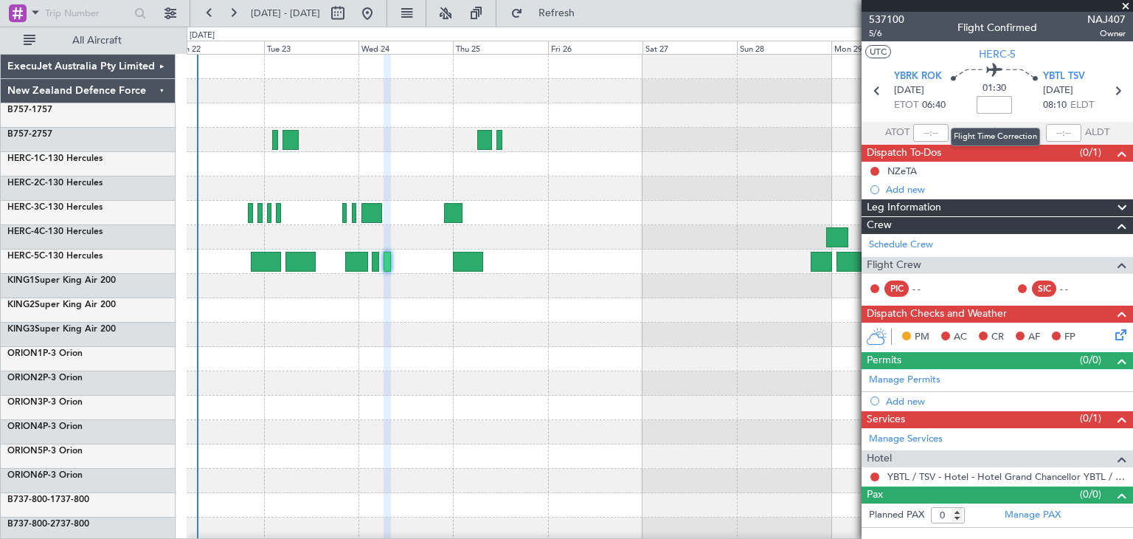
click at [992, 104] on input at bounding box center [994, 105] width 35 height 18
type input "+00:00"
drag, startPoint x: 980, startPoint y: 104, endPoint x: 1028, endPoint y: 101, distance: 48.0
click at [1026, 104] on div "01:30 +00:00" at bounding box center [994, 90] width 97 height 55
type input "+00:05"
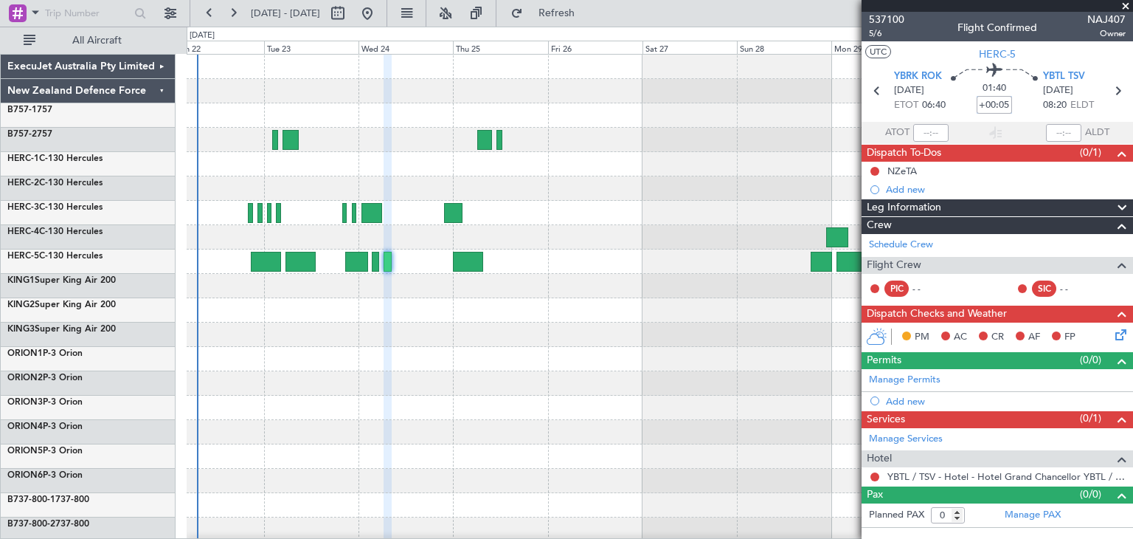
drag, startPoint x: 980, startPoint y: 104, endPoint x: 1021, endPoint y: 103, distance: 41.3
click at [1021, 103] on div "01:40 +00:05" at bounding box center [994, 90] width 97 height 55
type input "+00:00"
click at [1125, 7] on span at bounding box center [1125, 6] width 15 height 13
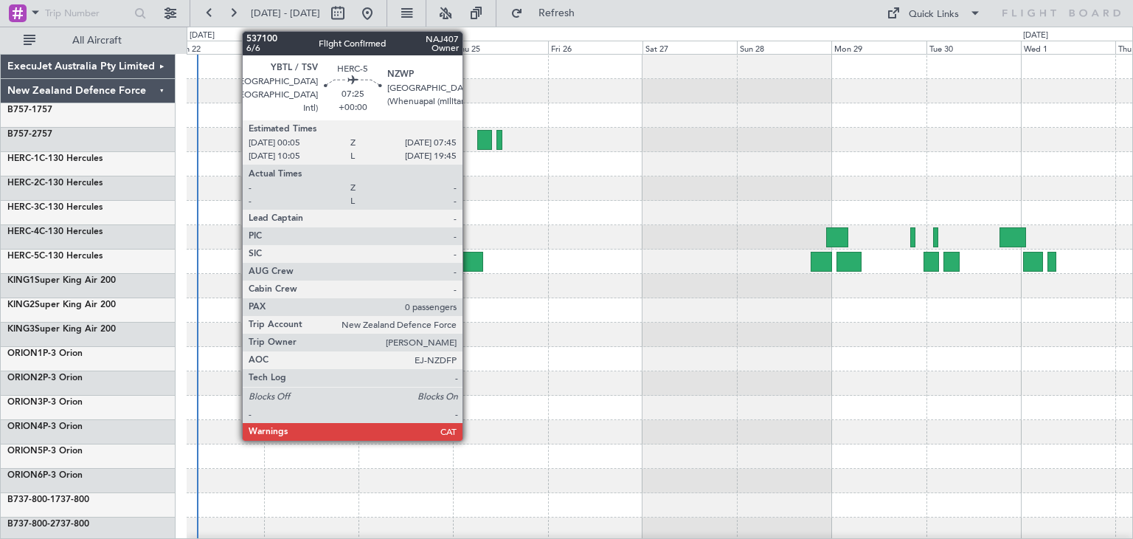
click at [469, 254] on div at bounding box center [468, 262] width 30 height 20
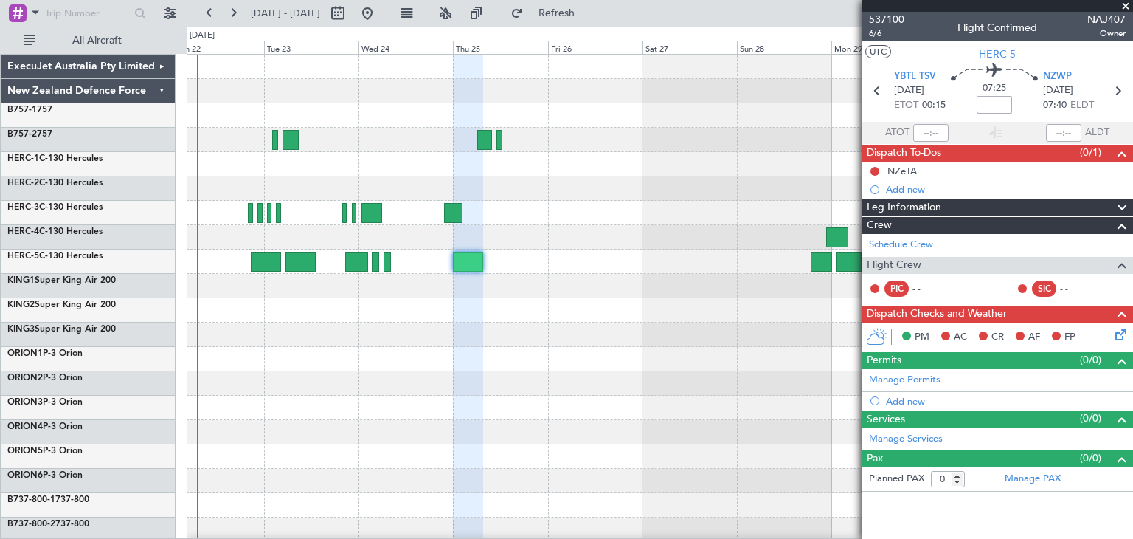
click at [990, 106] on input at bounding box center [994, 105] width 35 height 18
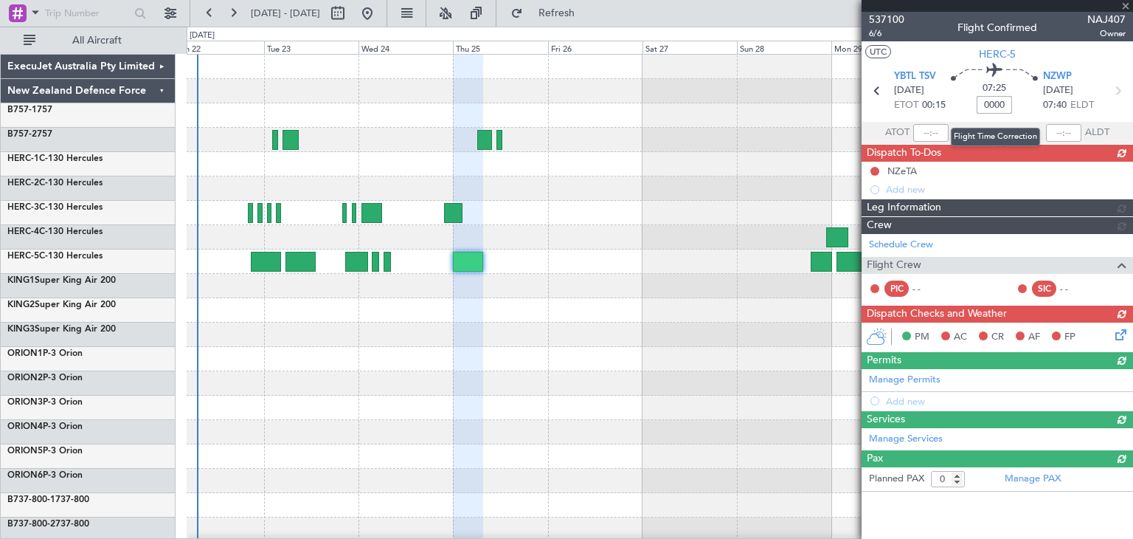
type input "+00:00"
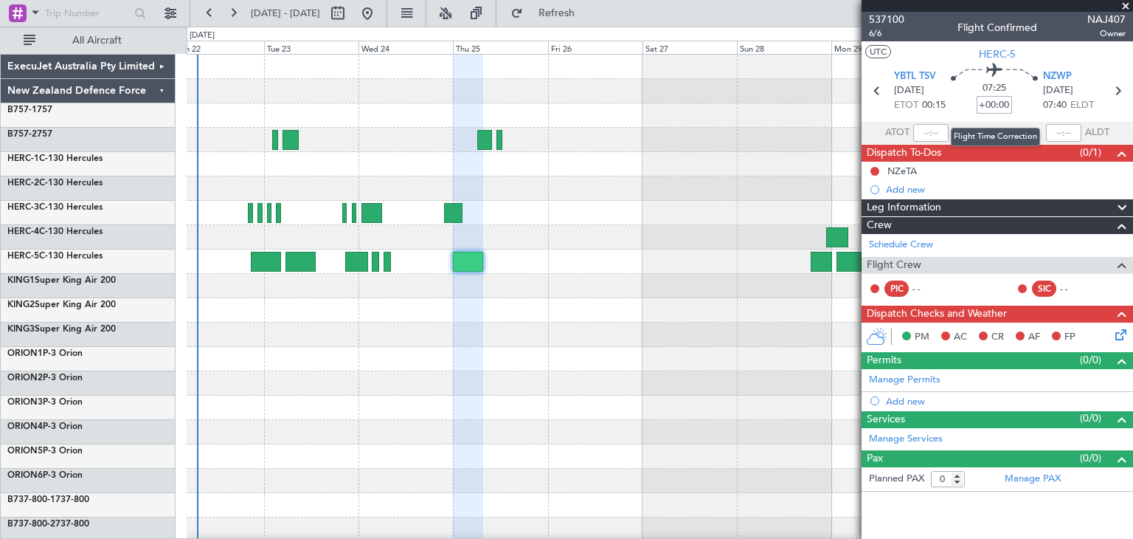
drag, startPoint x: 983, startPoint y: 105, endPoint x: 1011, endPoint y: 105, distance: 28.8
click at [1011, 105] on input "+00:00" at bounding box center [994, 105] width 35 height 18
type input "-00:00"
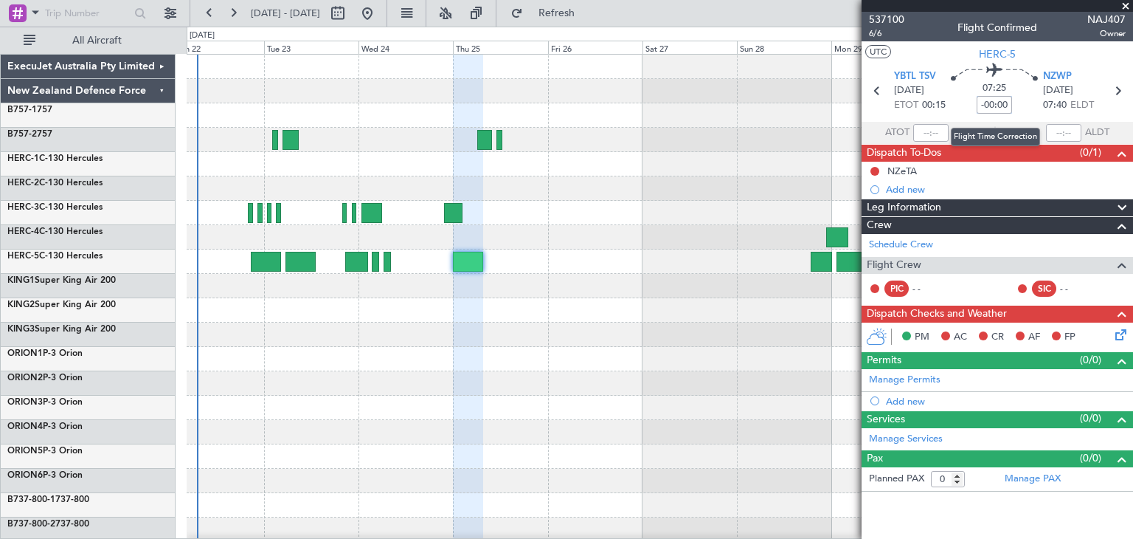
drag, startPoint x: 981, startPoint y: 105, endPoint x: 1010, endPoint y: 105, distance: 28.8
click at [1010, 105] on input "-00:00" at bounding box center [994, 105] width 35 height 18
type input "-01:10"
drag, startPoint x: 982, startPoint y: 104, endPoint x: 1009, endPoint y: 100, distance: 27.7
click at [1009, 100] on input "-01:10" at bounding box center [994, 105] width 35 height 18
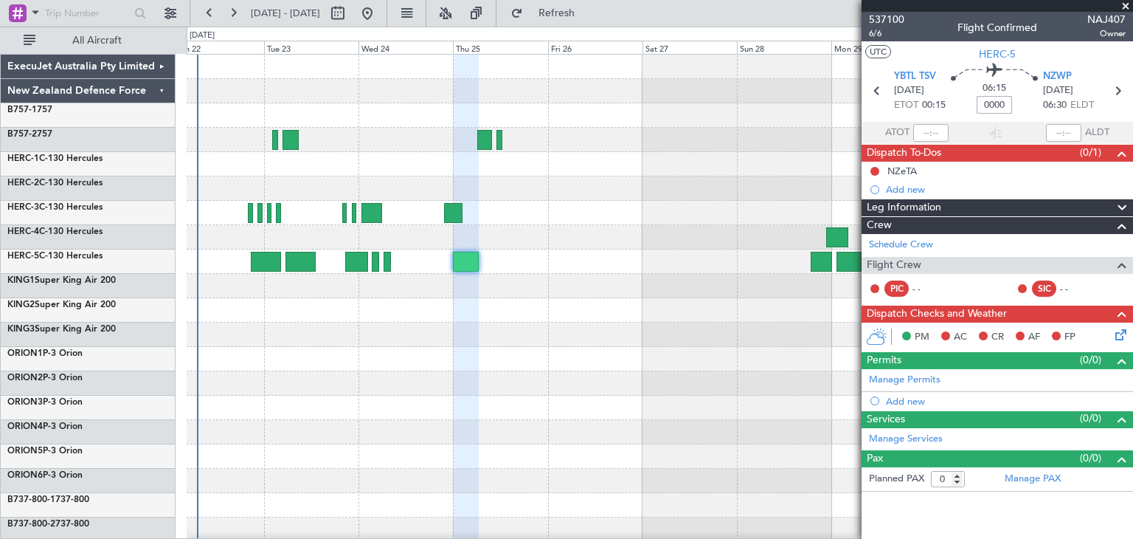
type input "+00:00"
type input "-01:20"
click at [1124, 3] on span at bounding box center [1125, 6] width 15 height 13
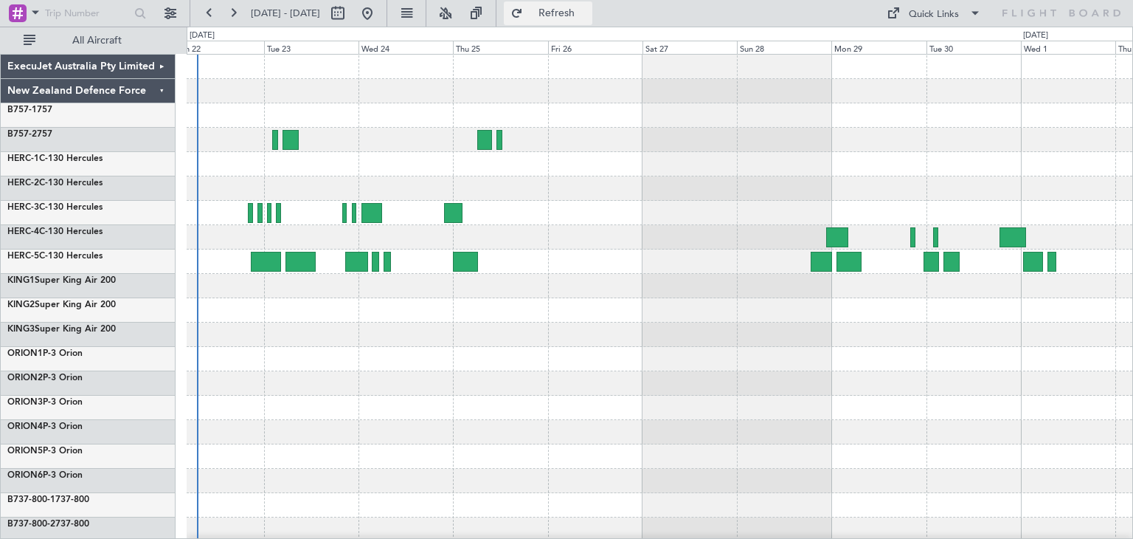
click at [592, 4] on button "Refresh" at bounding box center [548, 13] width 89 height 24
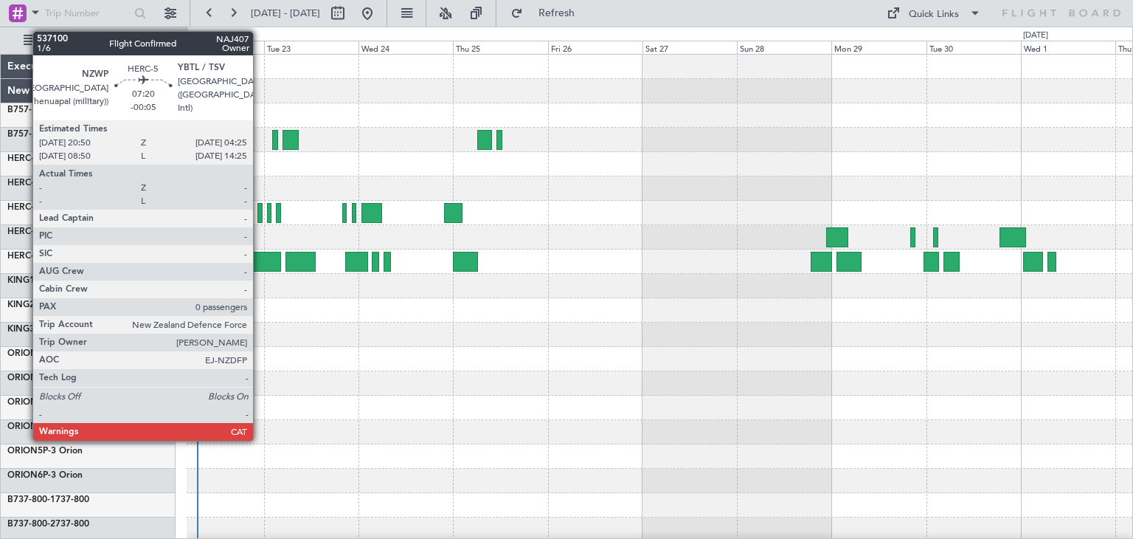
click at [260, 254] on div at bounding box center [266, 262] width 30 height 20
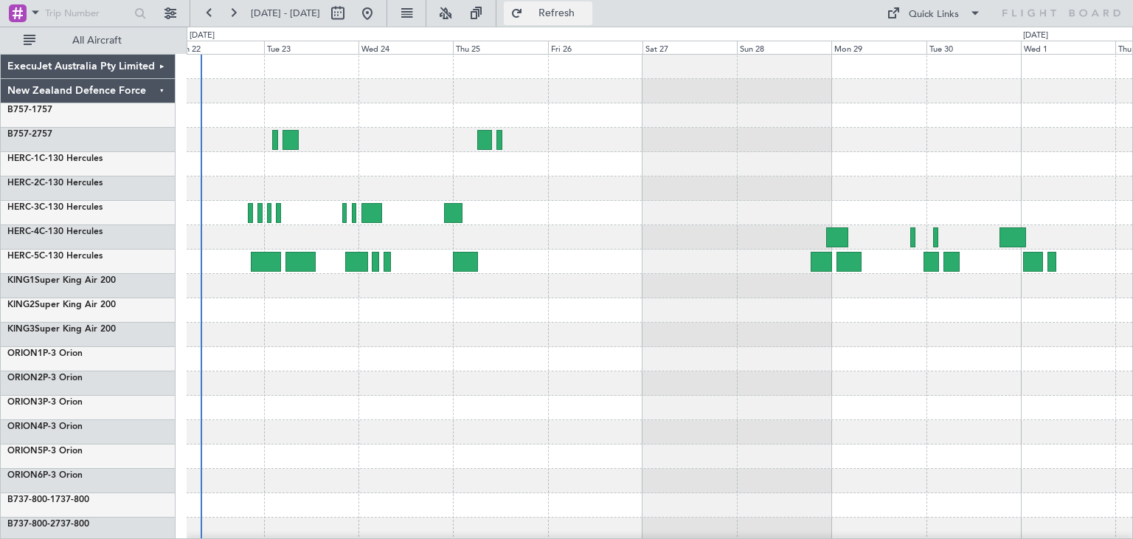
drag, startPoint x: 606, startPoint y: 2, endPoint x: 579, endPoint y: 21, distance: 32.9
click at [592, 2] on button "Refresh" at bounding box center [548, 13] width 89 height 24
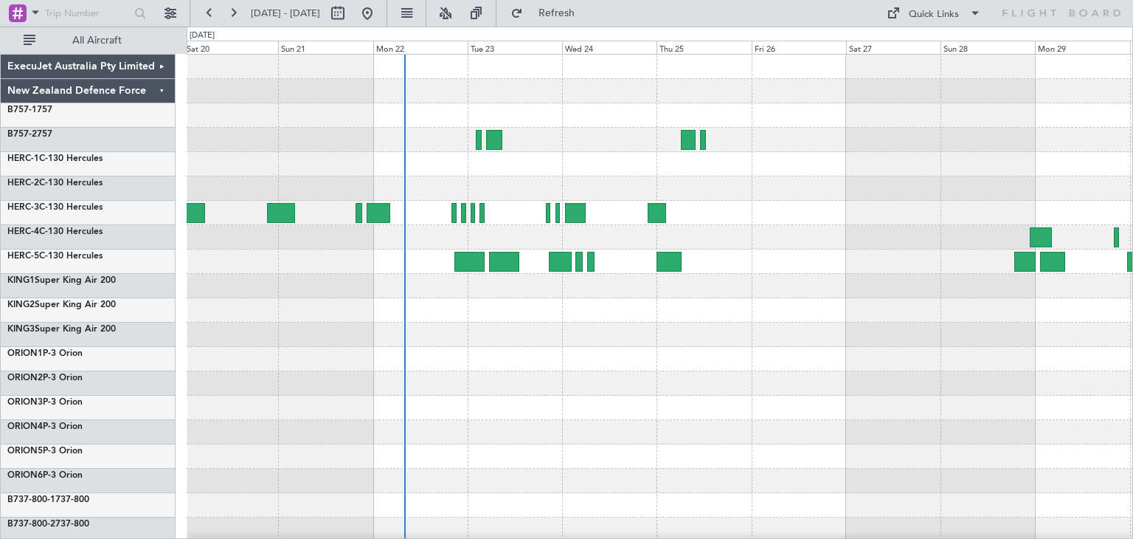
click at [554, 367] on div at bounding box center [660, 359] width 946 height 24
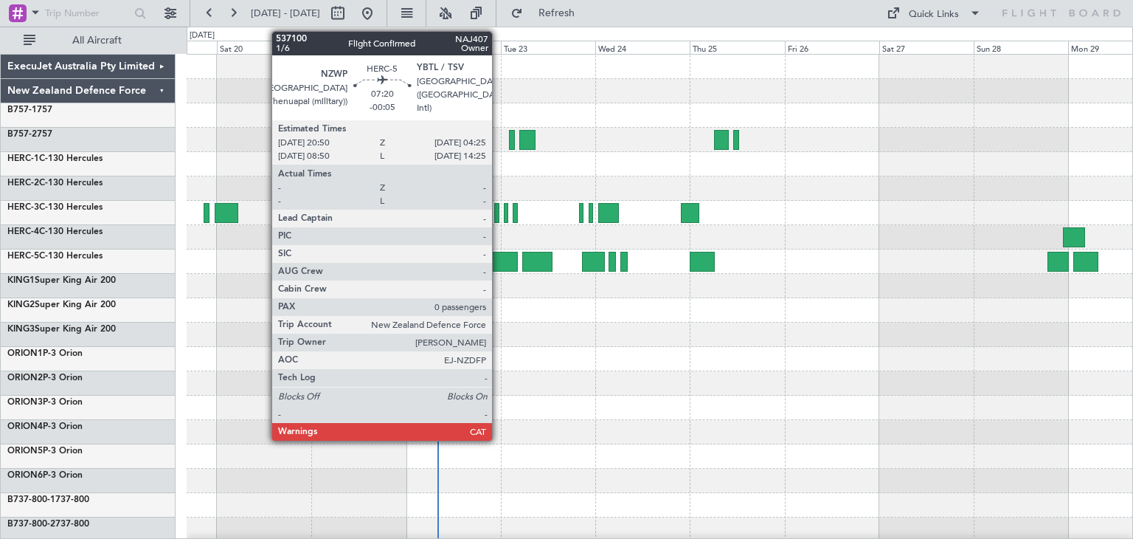
click at [499, 255] on div at bounding box center [503, 262] width 30 height 20
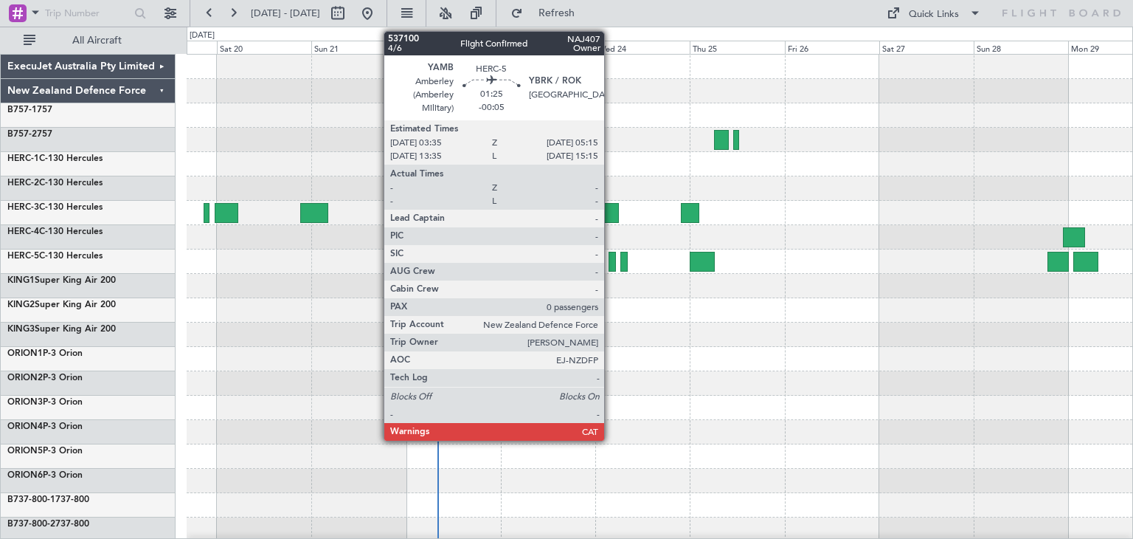
click at [611, 258] on div at bounding box center [612, 262] width 7 height 20
click at [610, 260] on div at bounding box center [612, 262] width 7 height 20
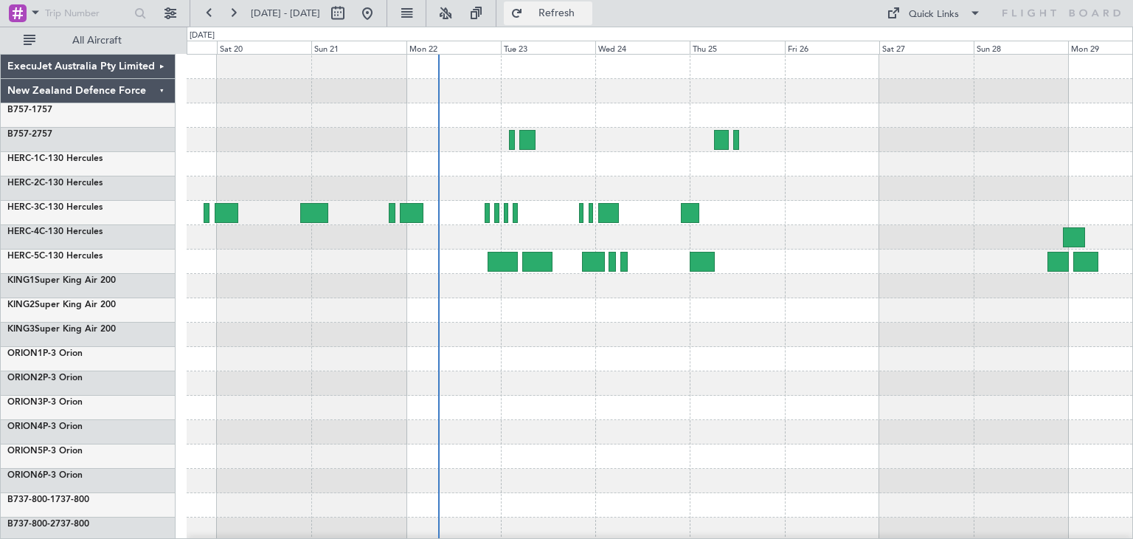
click at [592, 3] on button "Refresh" at bounding box center [548, 13] width 89 height 24
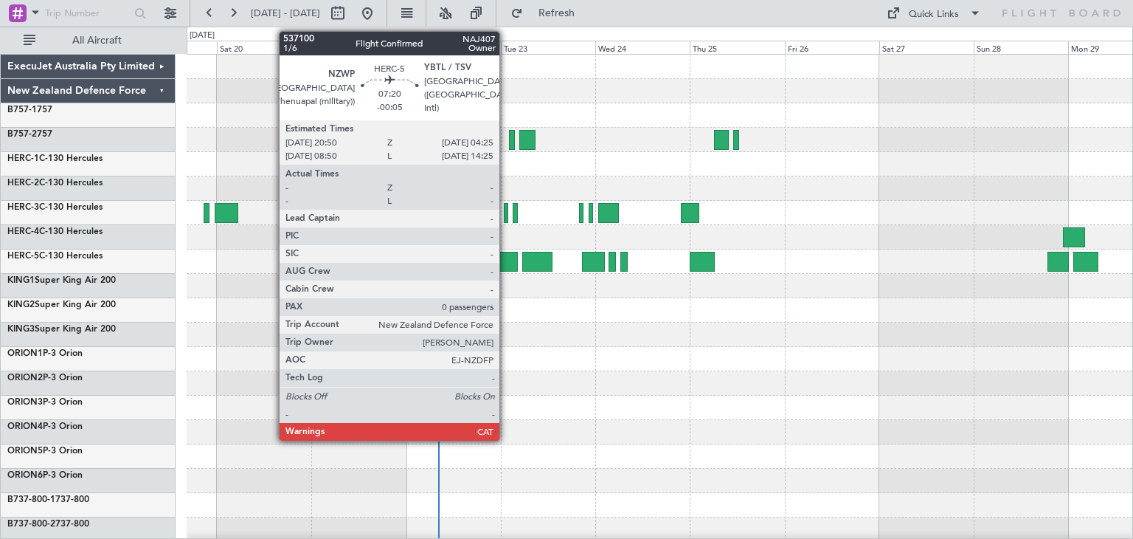
click at [506, 261] on div at bounding box center [503, 262] width 30 height 20
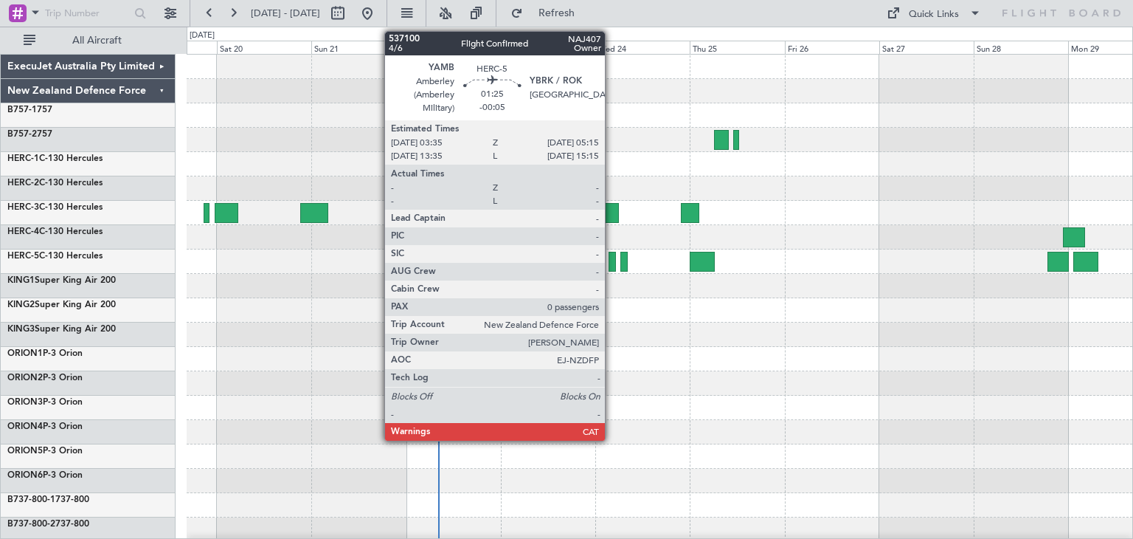
click at [612, 257] on div at bounding box center [612, 262] width 7 height 20
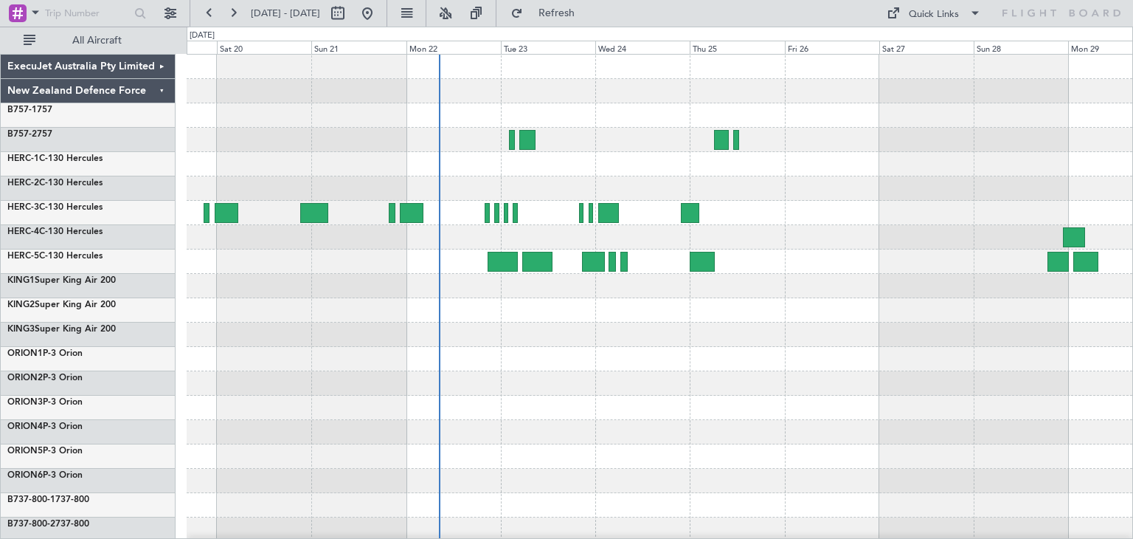
scroll to position [124, 0]
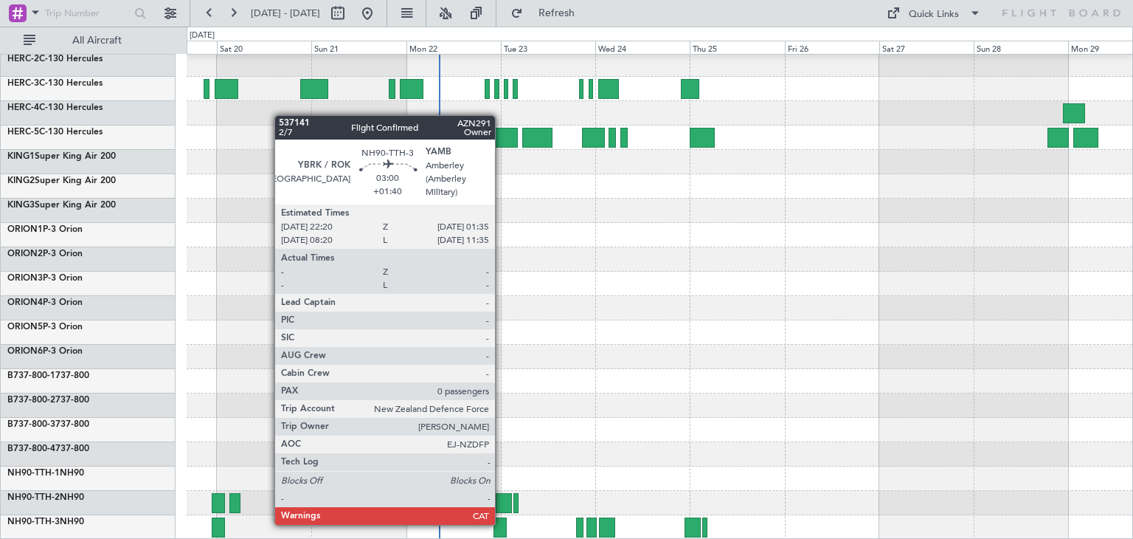
click at [502, 523] on div at bounding box center [500, 527] width 13 height 20
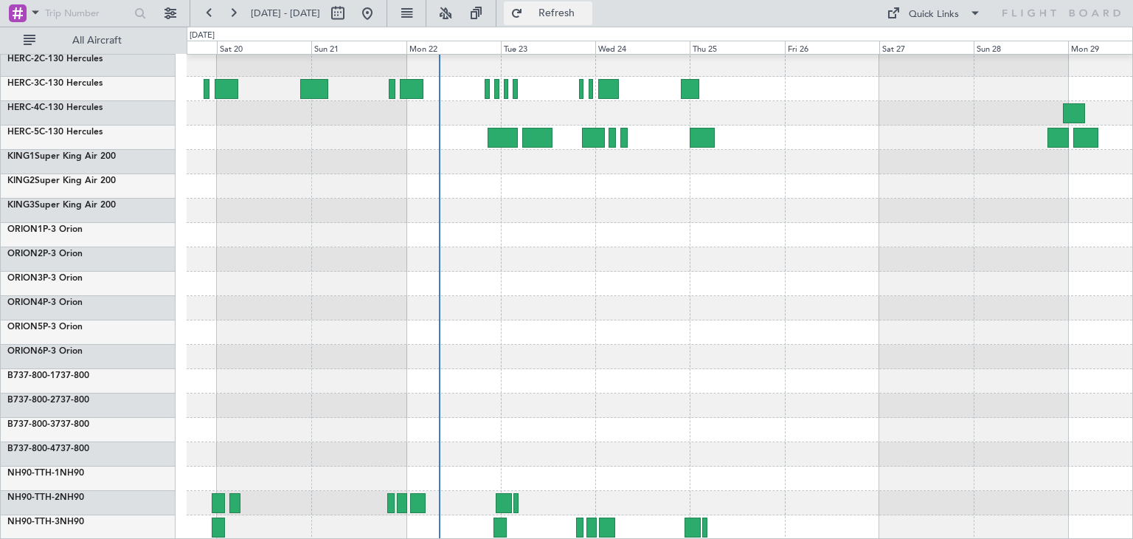
click at [588, 12] on span "Refresh" at bounding box center [557, 13] width 62 height 10
click at [588, 16] on span "Refresh" at bounding box center [557, 13] width 62 height 10
